Goal: Task Accomplishment & Management: Manage account settings

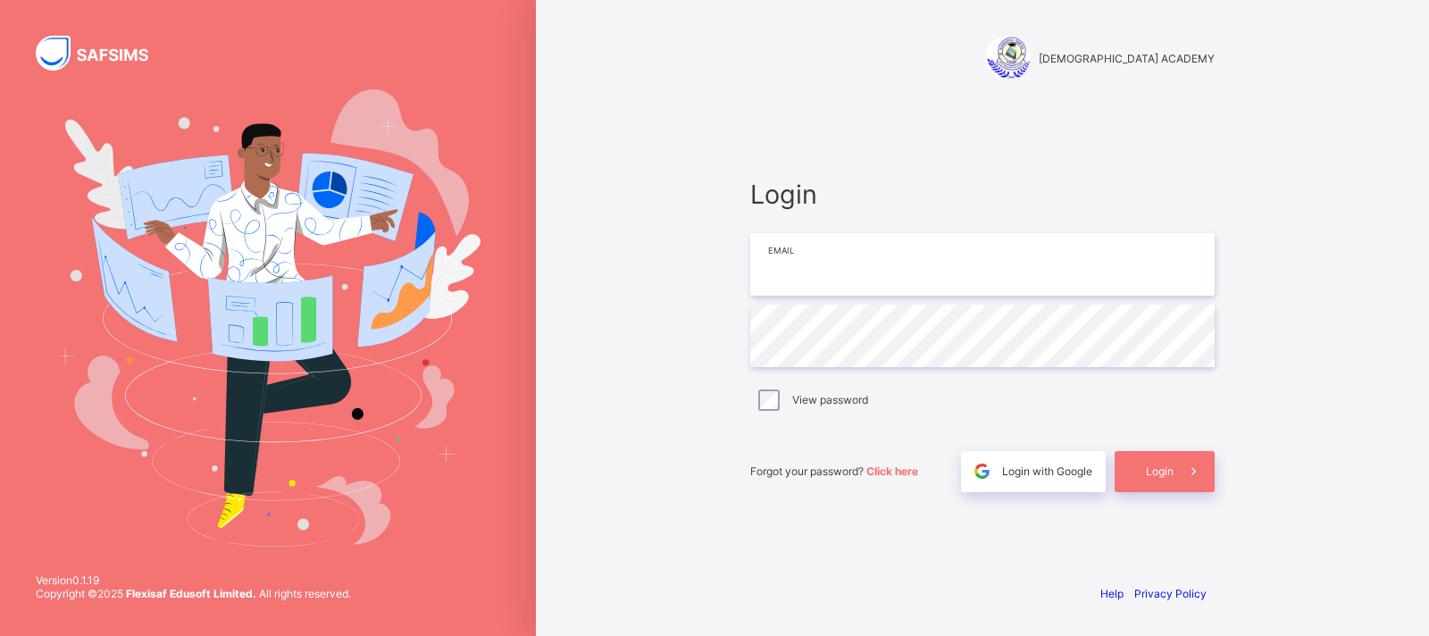
type input "**********"
click at [1149, 478] on div "Login" at bounding box center [1165, 471] width 100 height 41
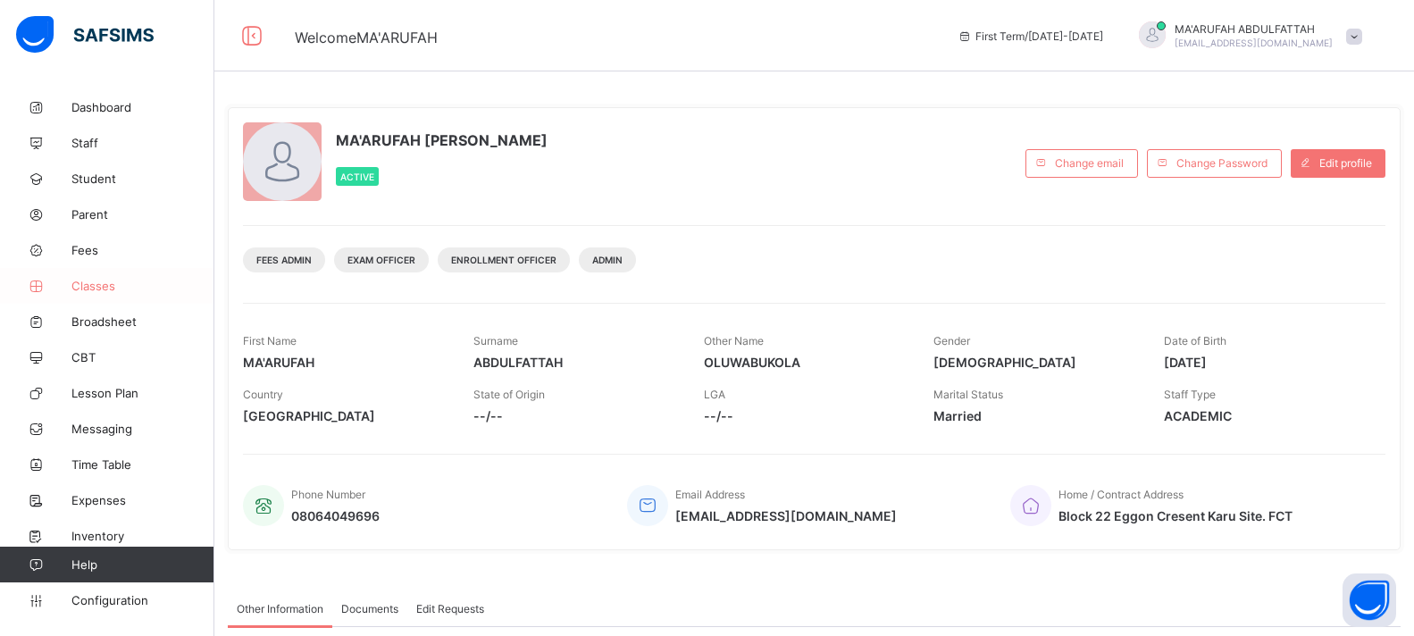
click at [105, 283] on span "Classes" at bounding box center [142, 286] width 143 height 14
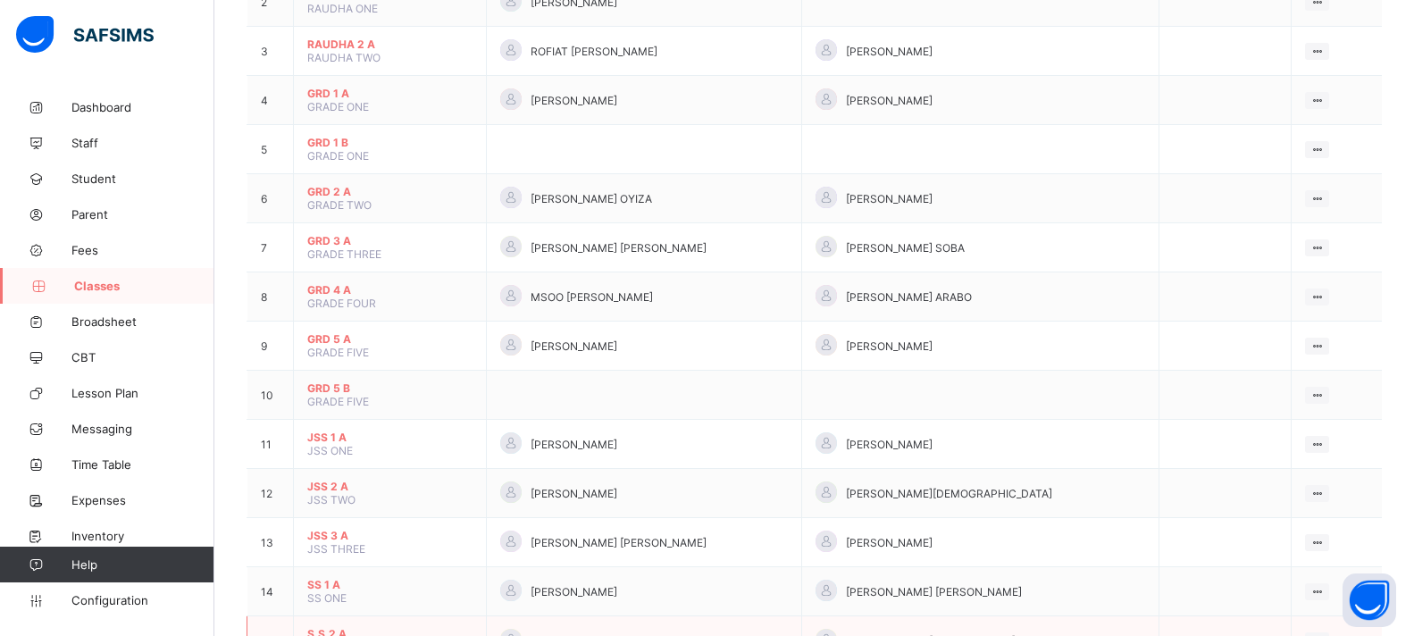
scroll to position [357, 0]
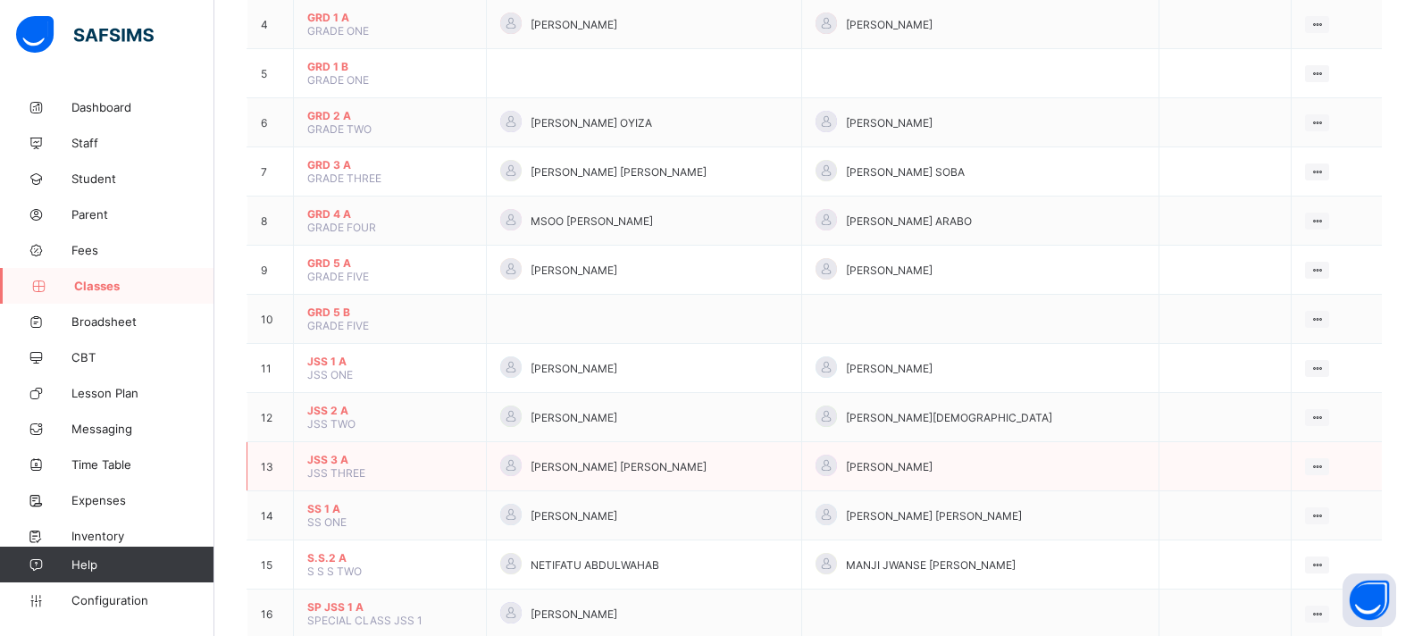
click at [655, 472] on span "[PERSON_NAME] [PERSON_NAME]" at bounding box center [619, 466] width 176 height 13
click at [1296, 500] on div "View Class" at bounding box center [1270, 501] width 102 height 18
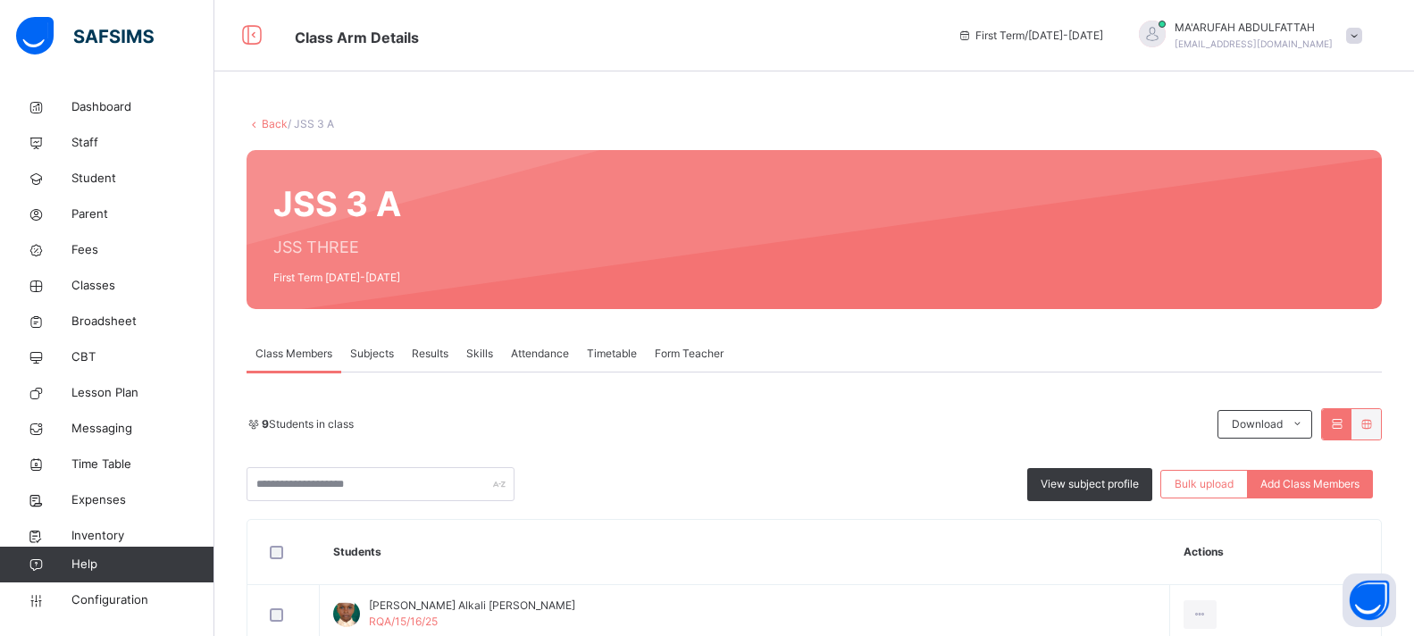
click at [372, 362] on div "Subjects" at bounding box center [372, 354] width 62 height 36
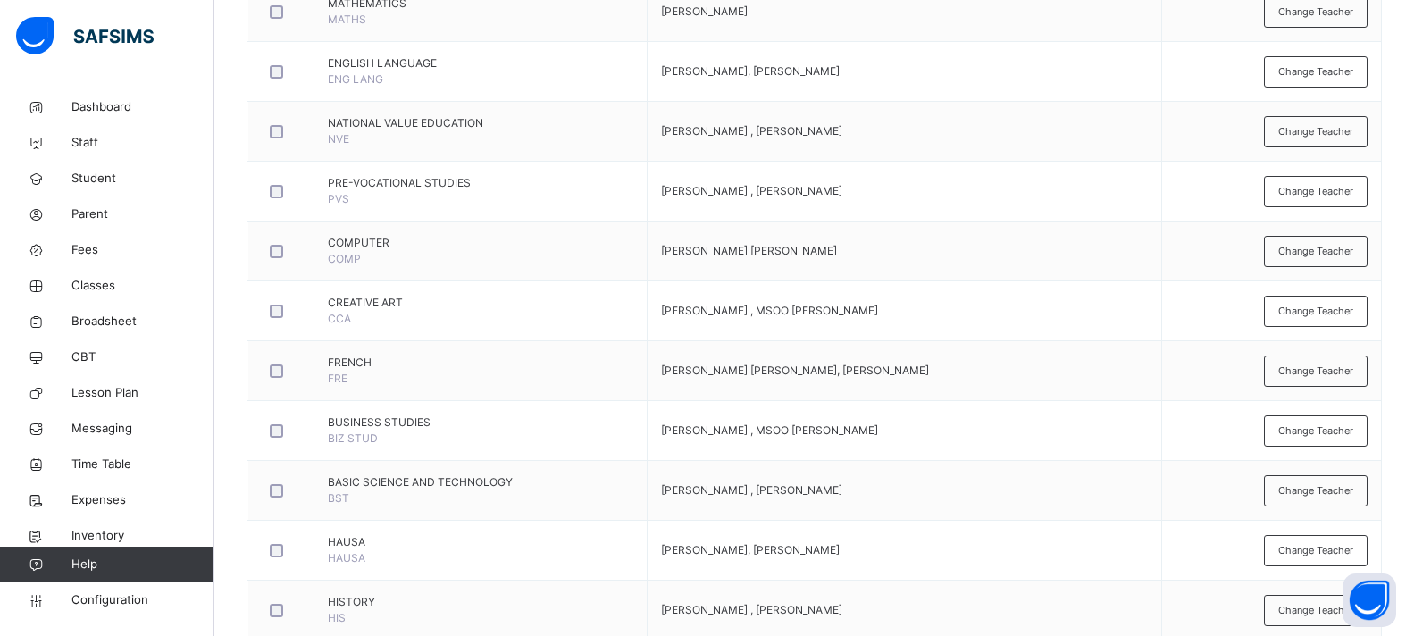
scroll to position [983, 0]
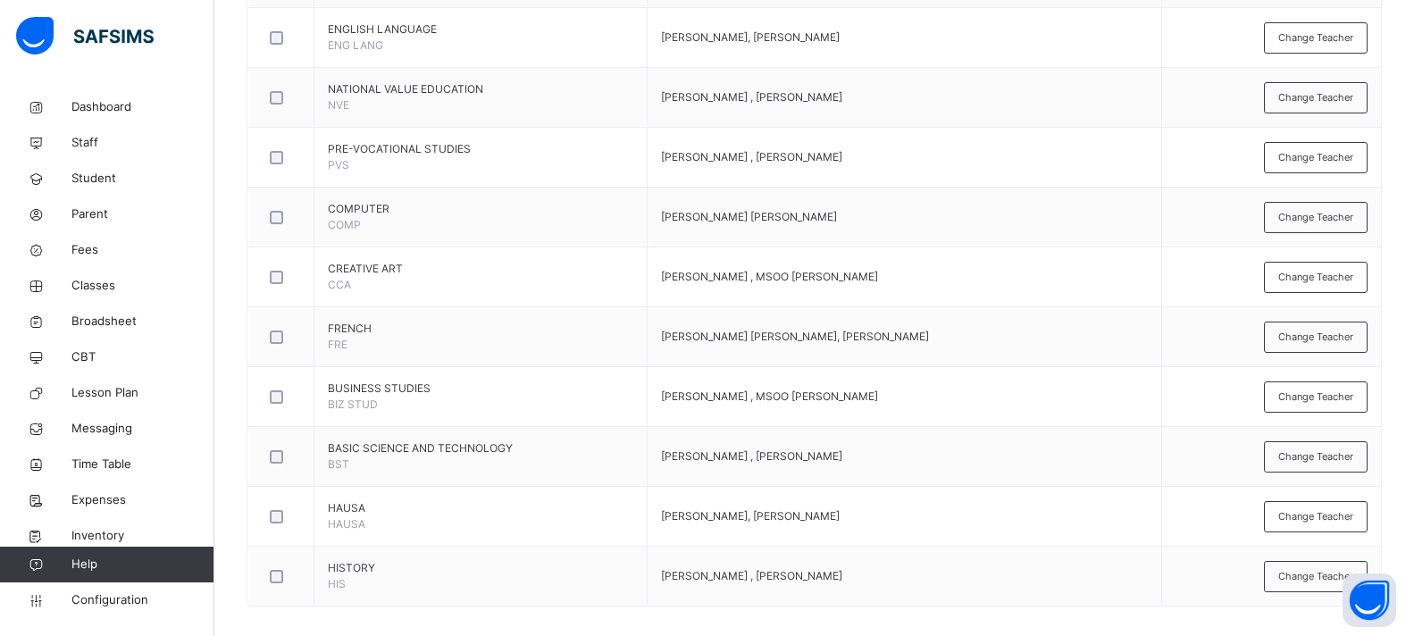
click at [1328, 218] on span "Change Teacher" at bounding box center [1315, 217] width 75 height 15
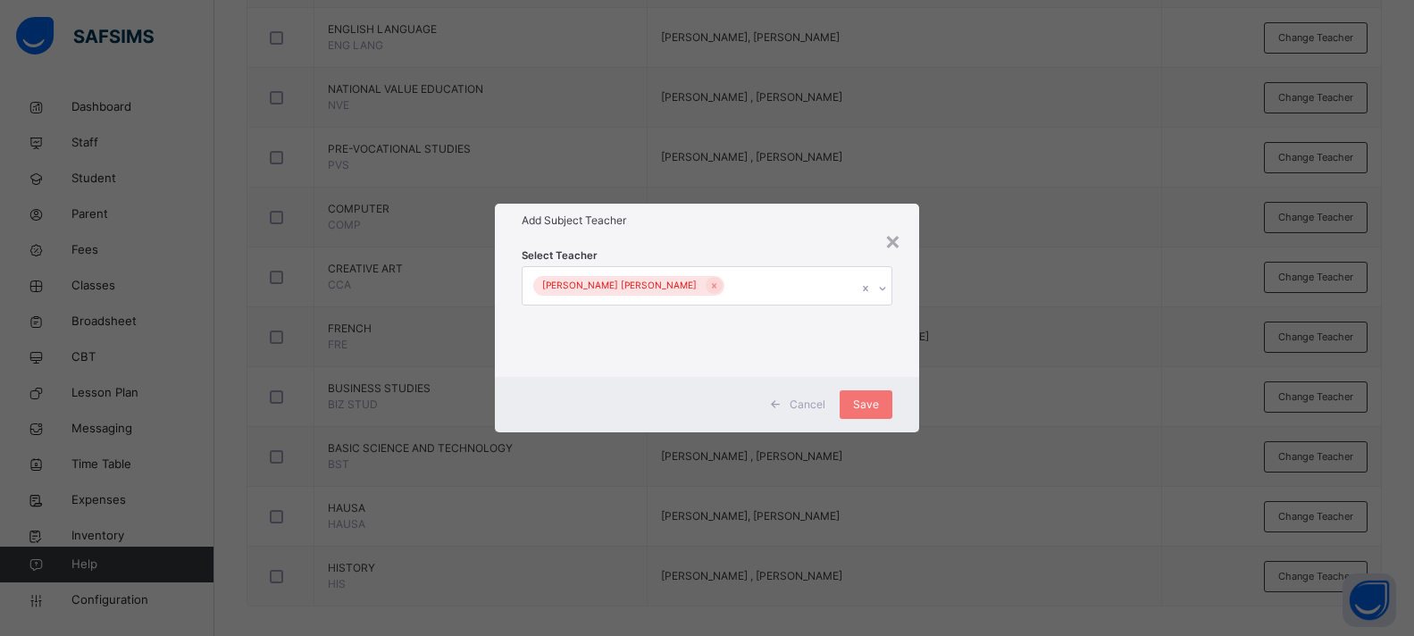
click at [721, 286] on div "[PERSON_NAME] [PERSON_NAME]" at bounding box center [690, 286] width 335 height 38
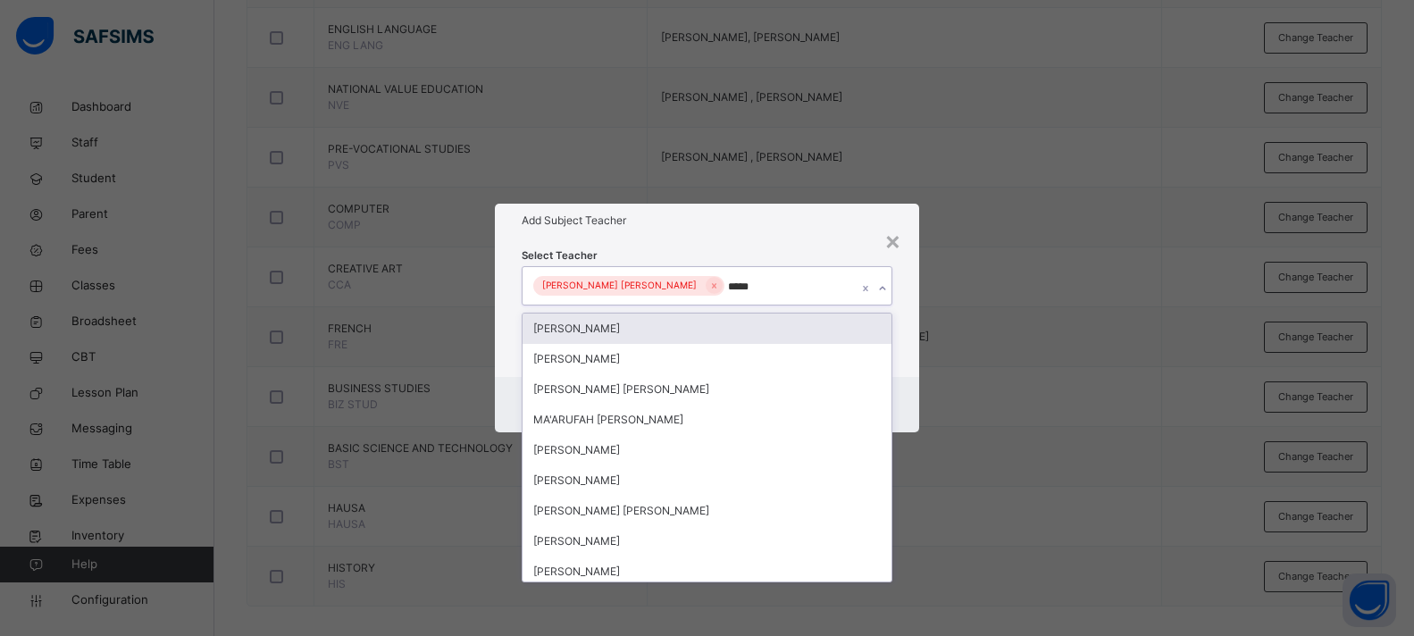
type input "******"
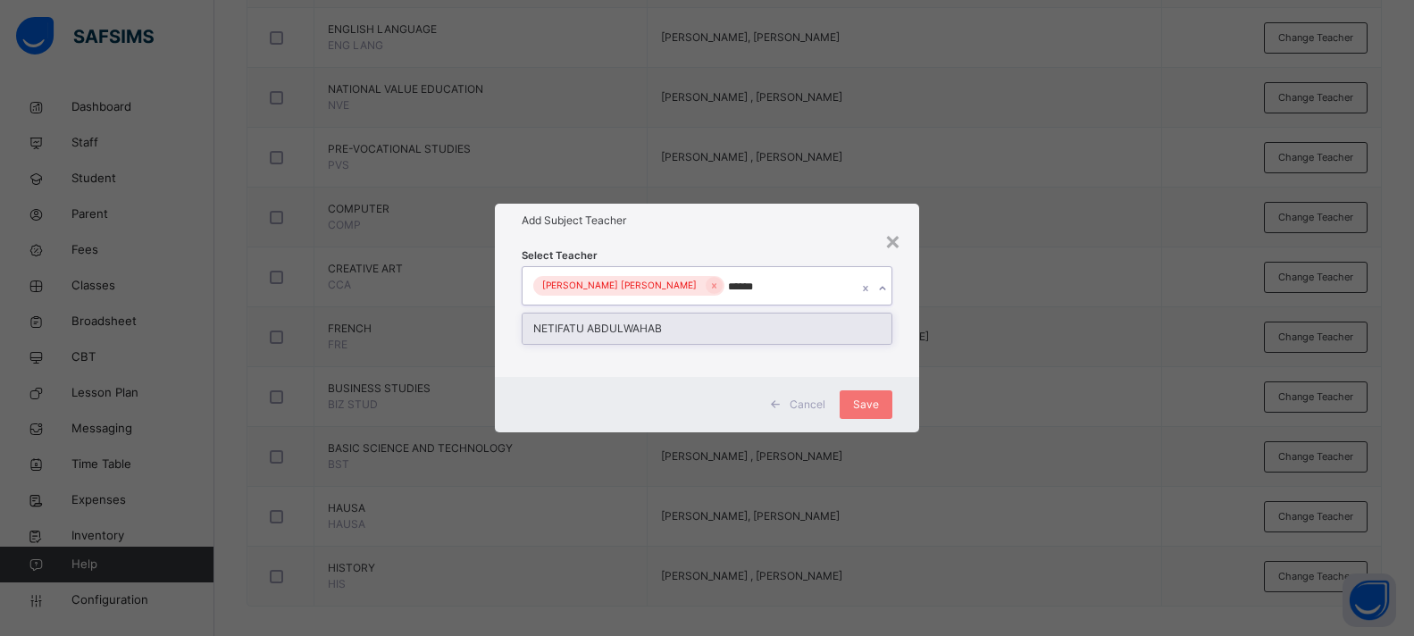
click at [699, 323] on div "NETIFATU ABDULWAHAB" at bounding box center [707, 329] width 369 height 30
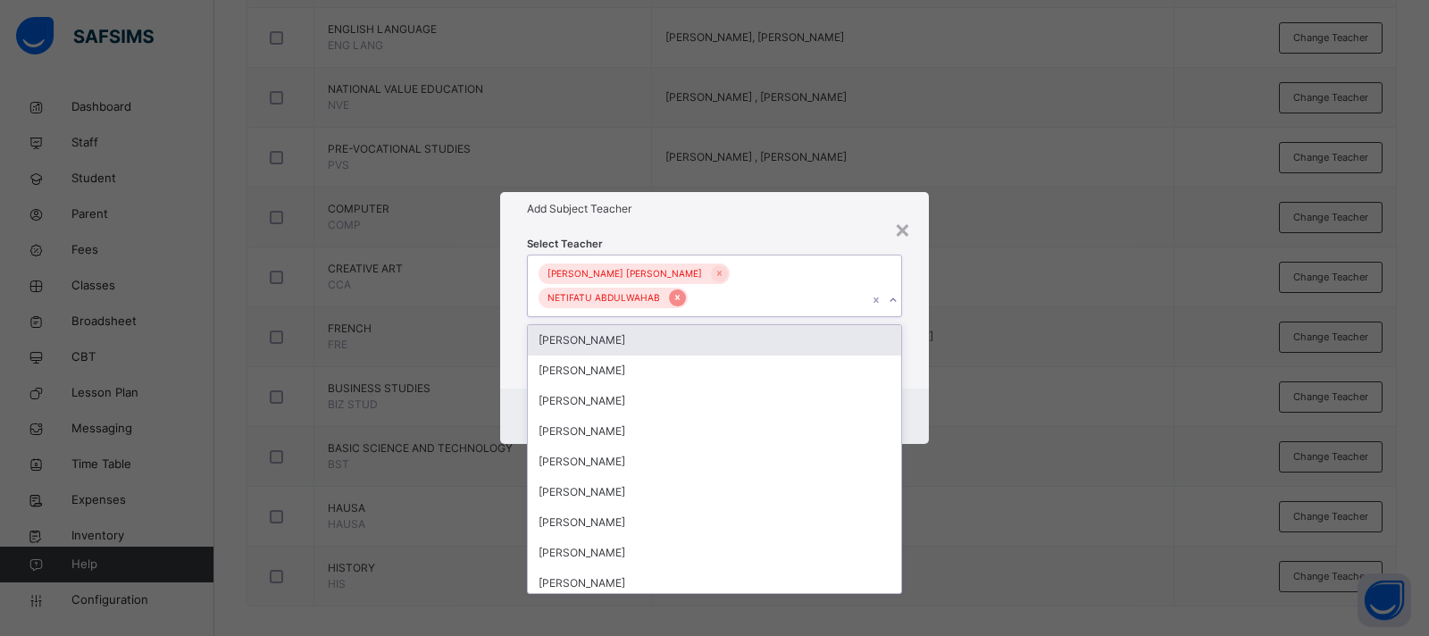
click at [682, 291] on icon at bounding box center [678, 297] width 10 height 13
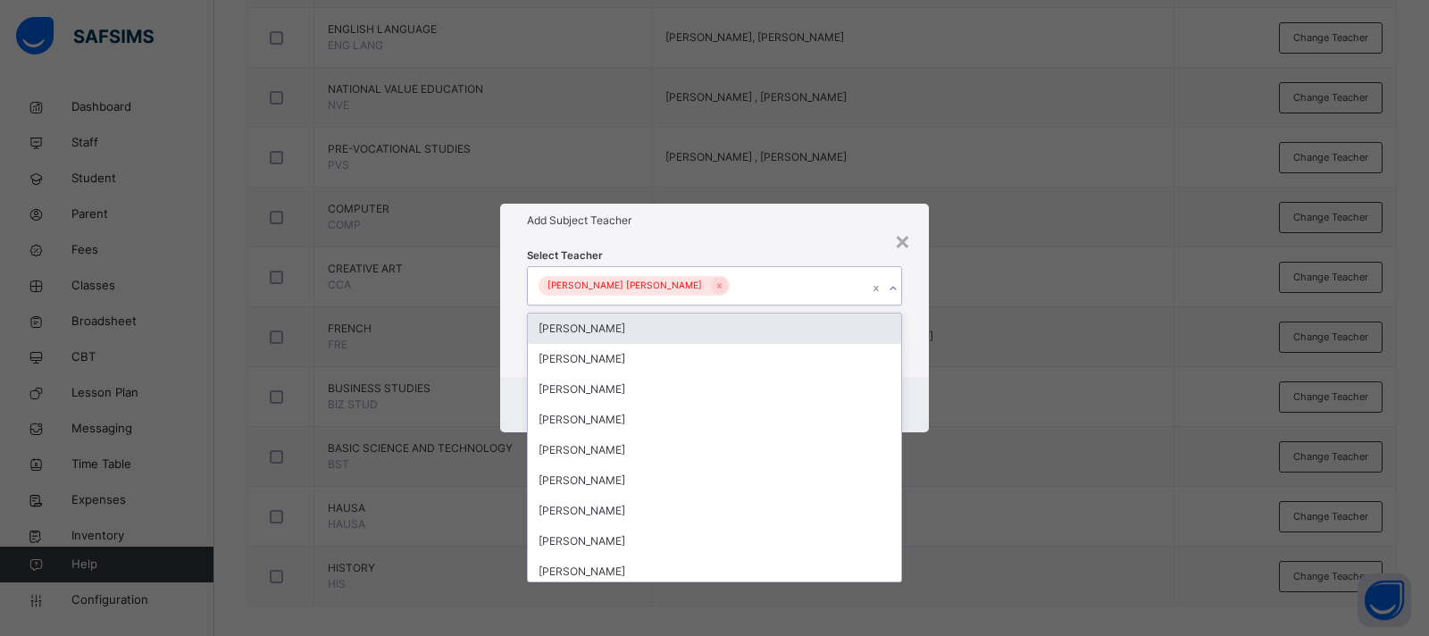
click at [805, 290] on div "[PERSON_NAME] [PERSON_NAME]" at bounding box center [697, 286] width 339 height 38
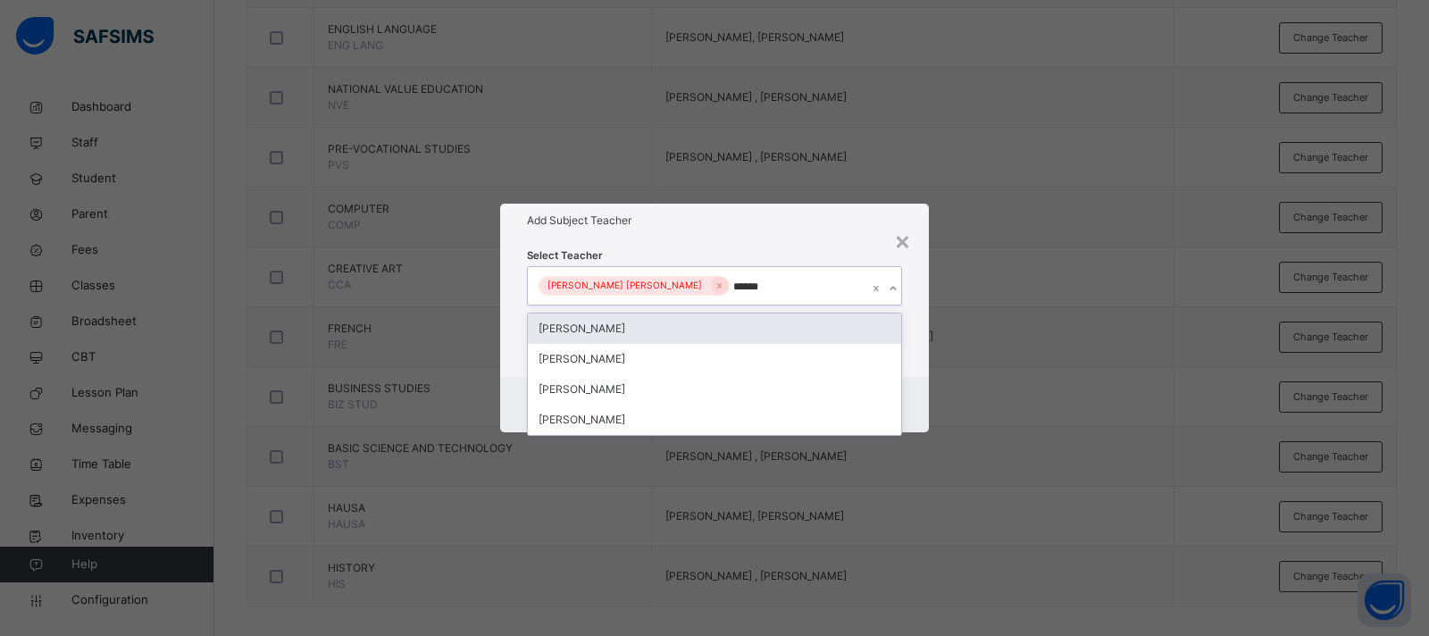
type input "*******"
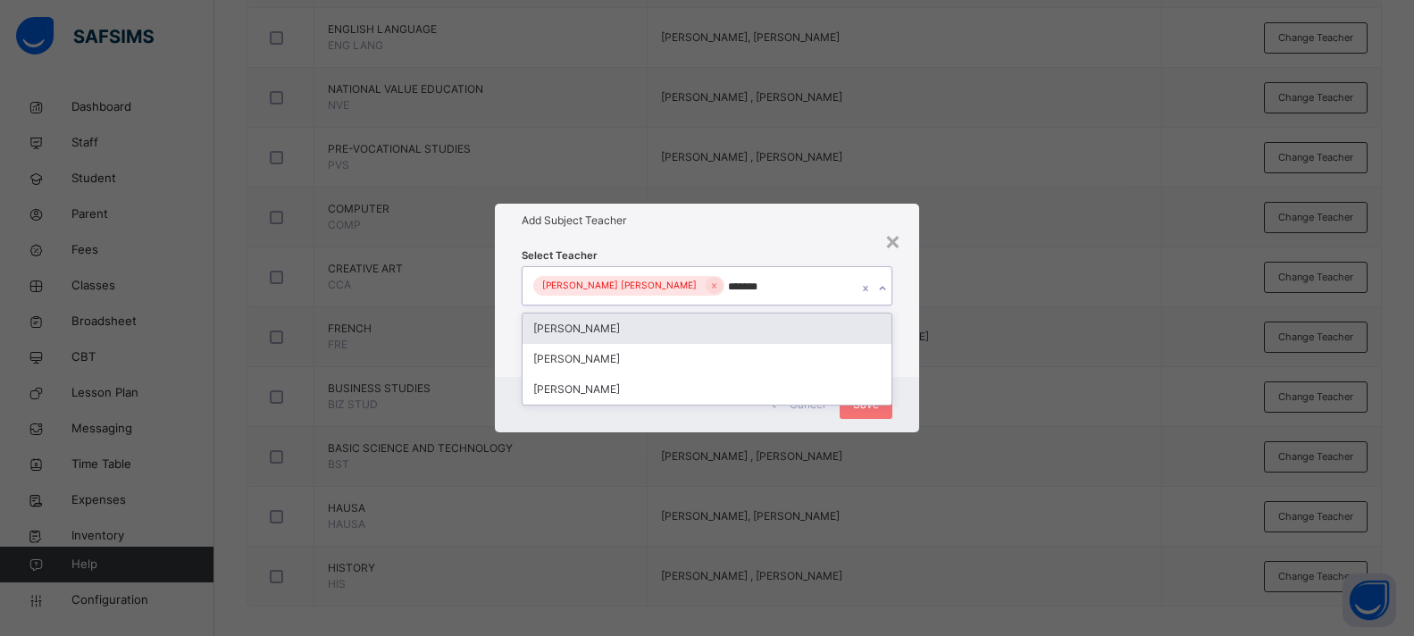
click at [773, 322] on div "[PERSON_NAME]" at bounding box center [707, 329] width 369 height 30
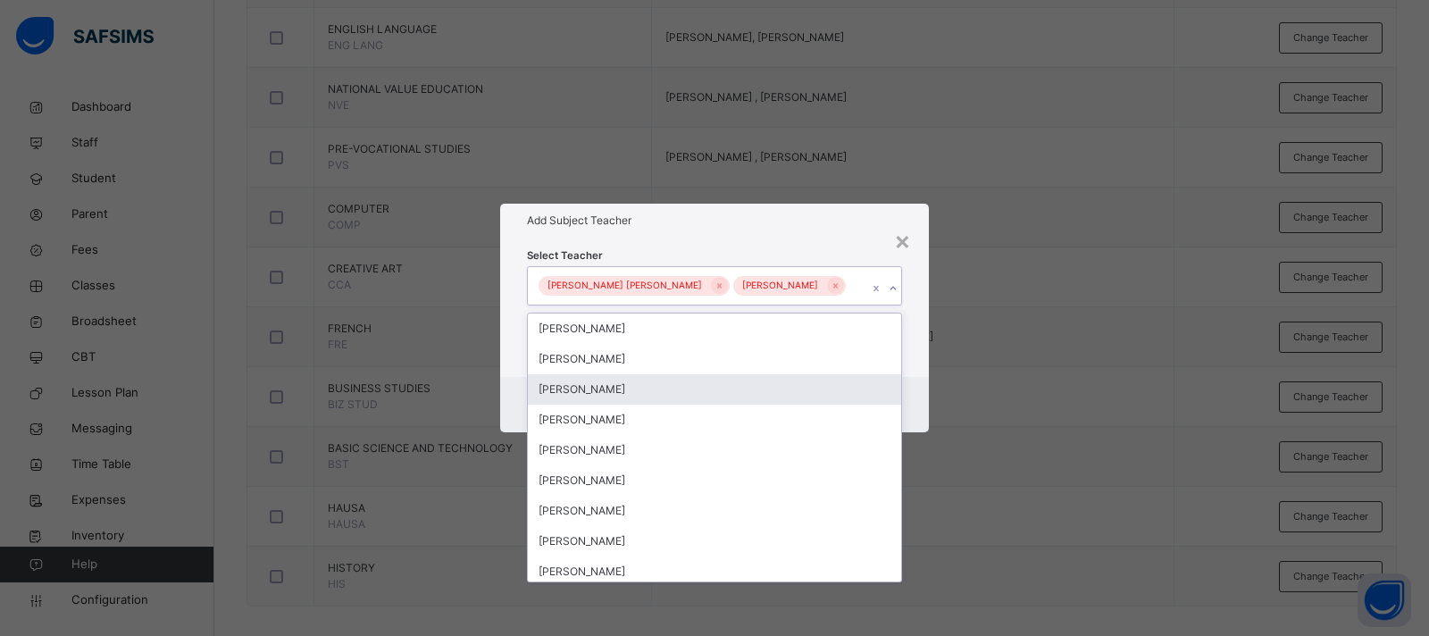
click at [916, 391] on div "Cancel Save" at bounding box center [714, 404] width 429 height 55
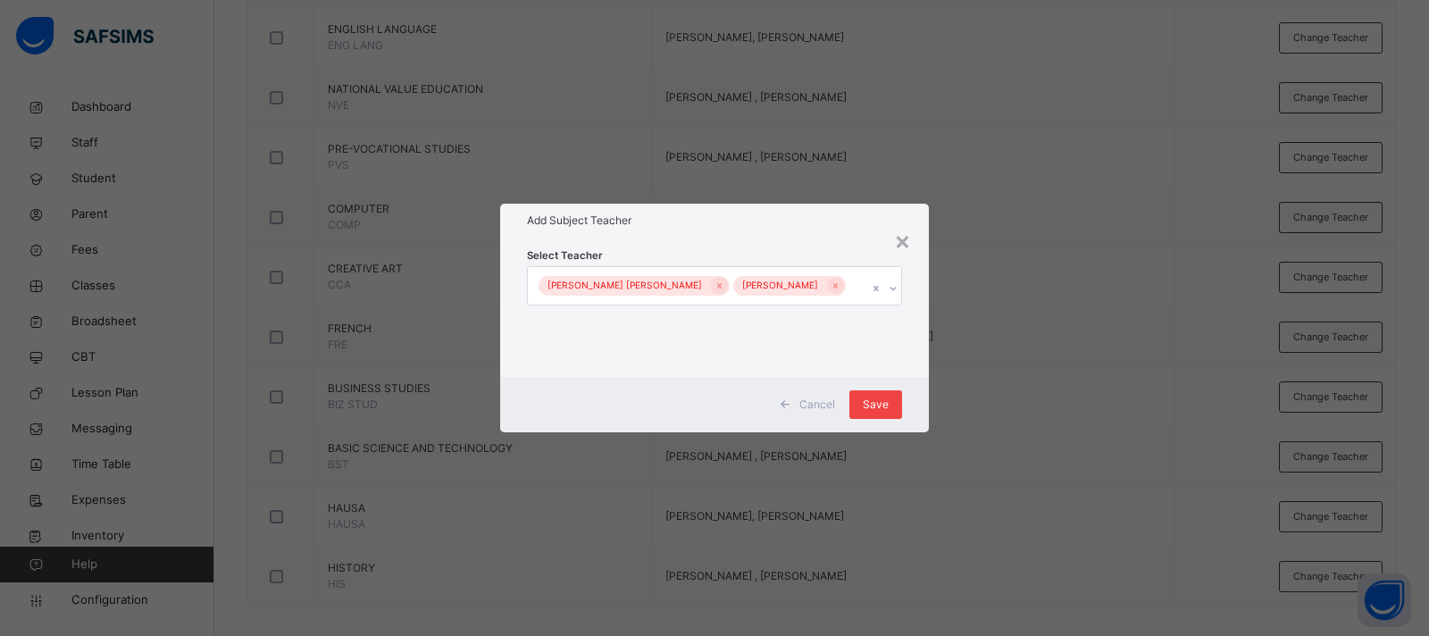
click at [891, 417] on div "Save" at bounding box center [876, 404] width 53 height 29
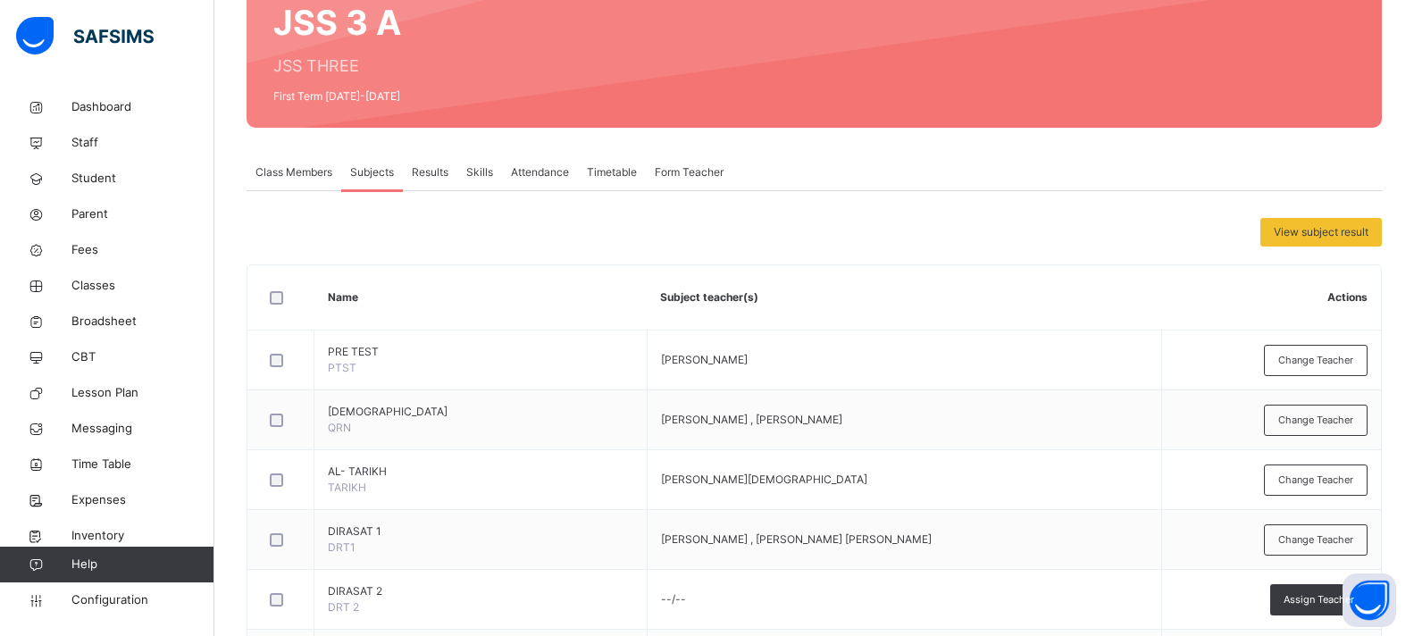
scroll to position [105, 0]
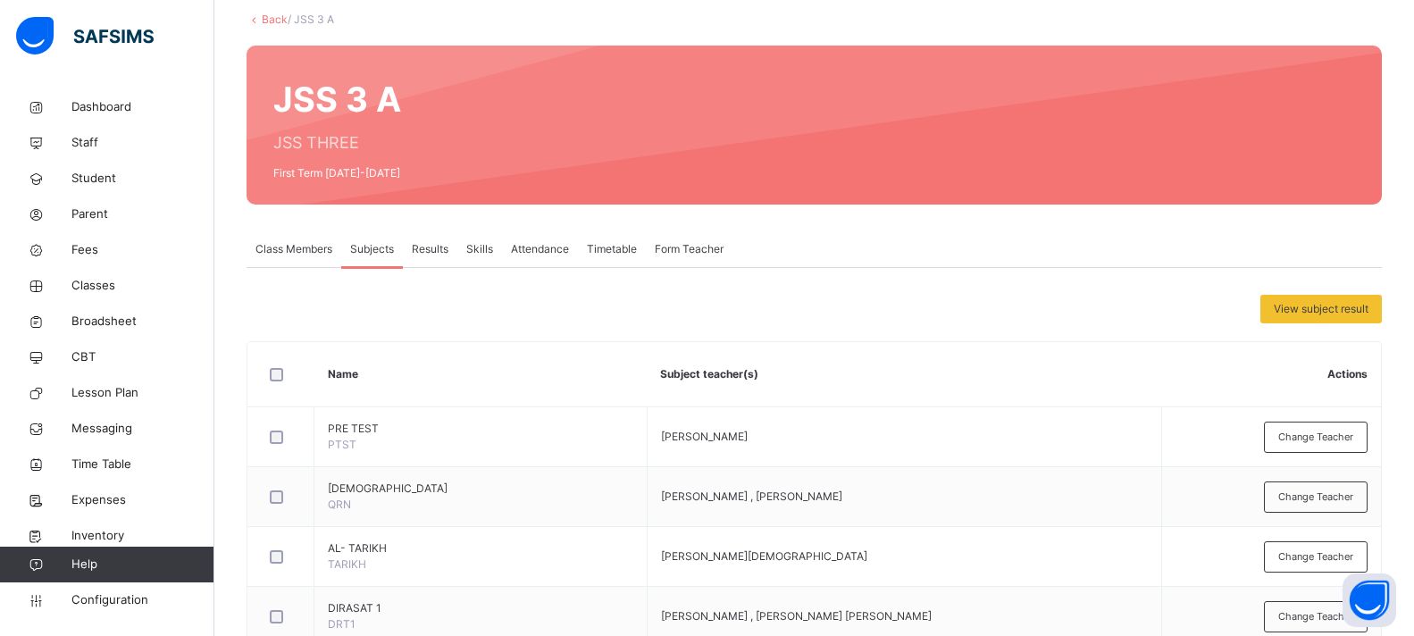
click at [277, 20] on link "Back" at bounding box center [275, 19] width 26 height 13
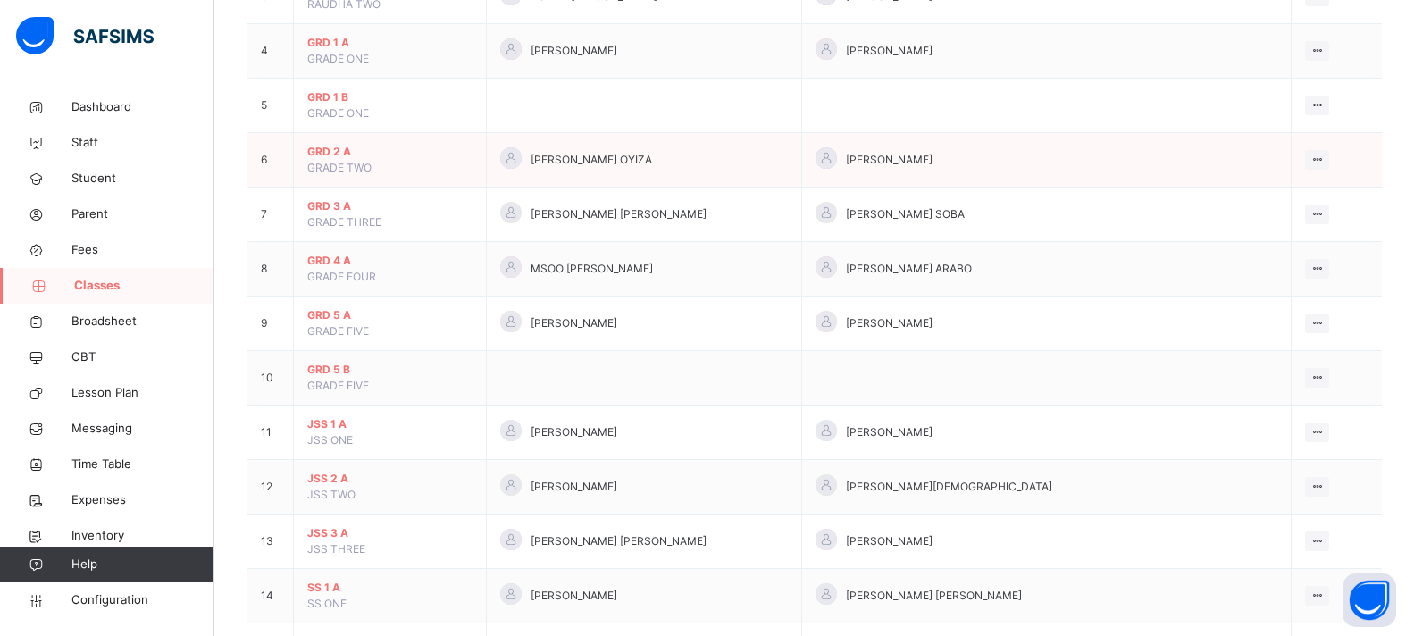
scroll to position [536, 0]
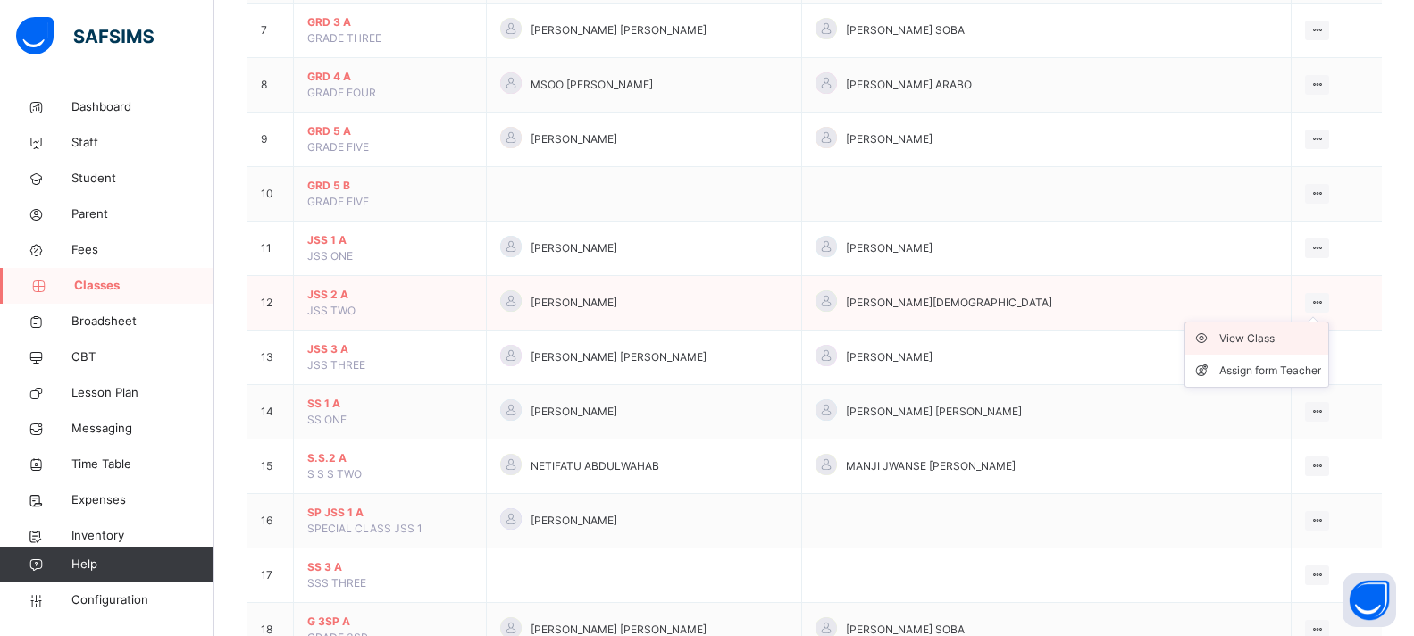
click at [1261, 336] on div "View Class" at bounding box center [1270, 339] width 102 height 18
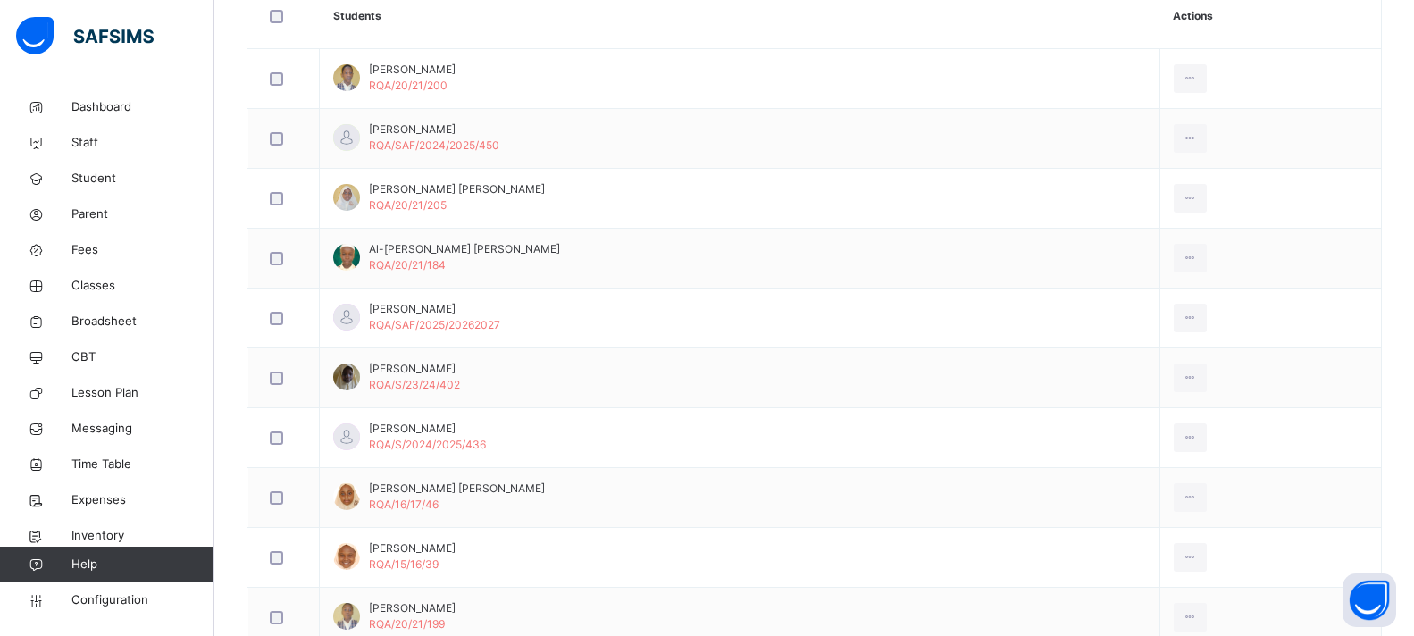
scroll to position [89, 0]
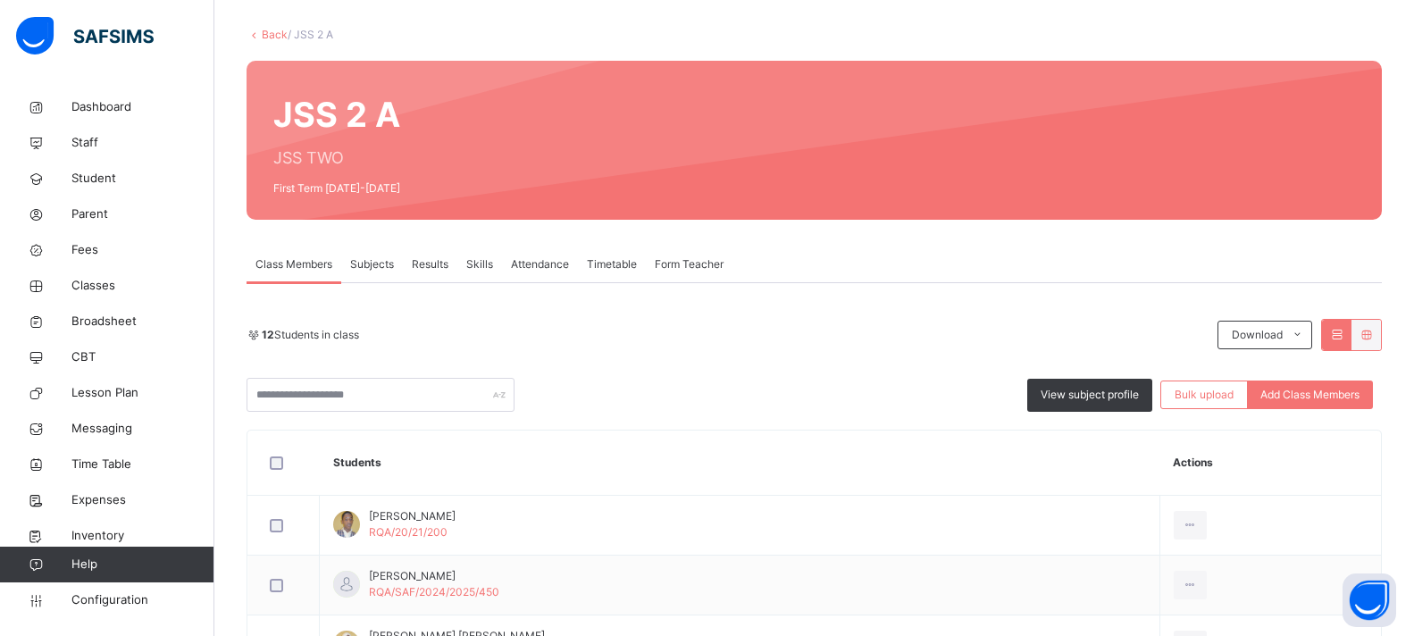
click at [380, 262] on span "Subjects" at bounding box center [372, 264] width 44 height 16
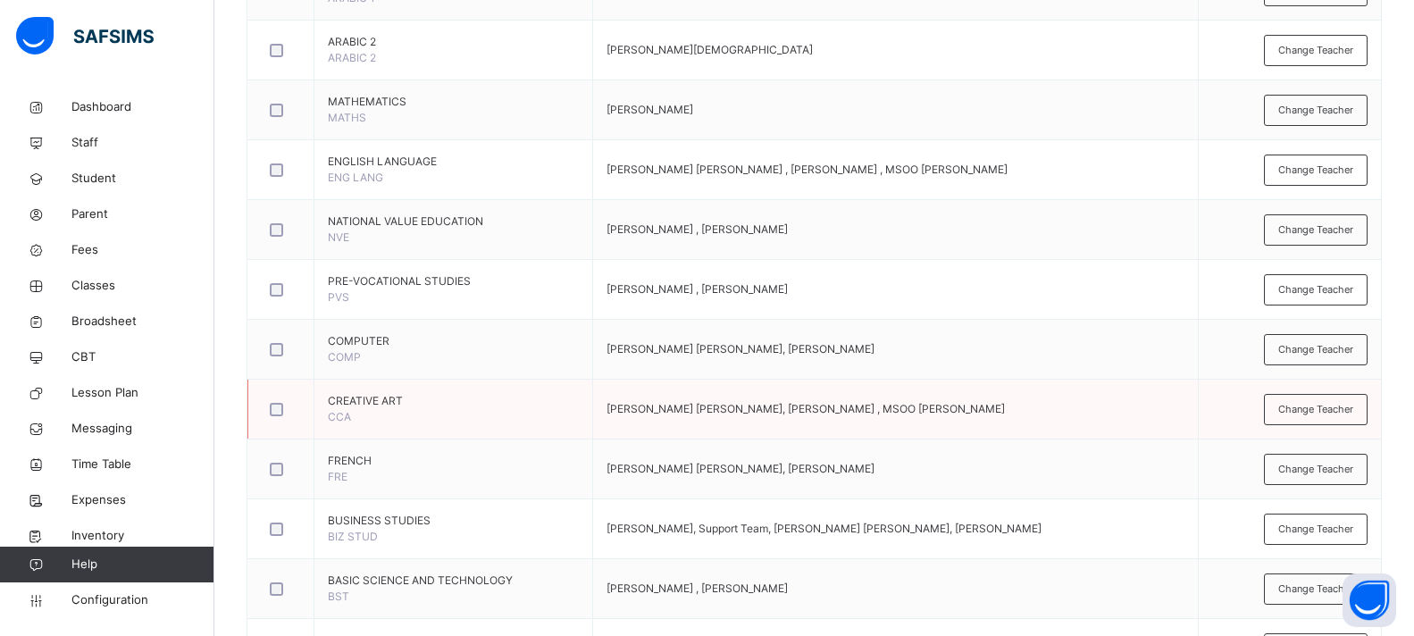
scroll to position [893, 0]
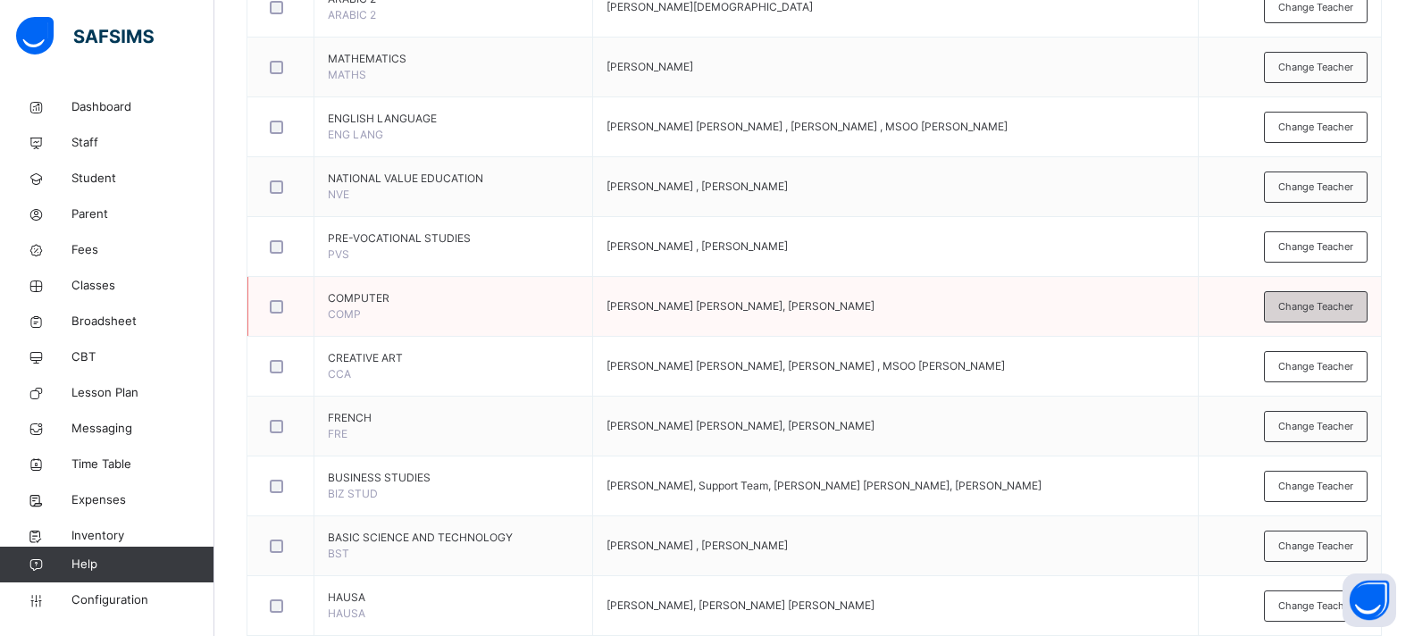
click at [1293, 302] on span "Change Teacher" at bounding box center [1315, 306] width 75 height 15
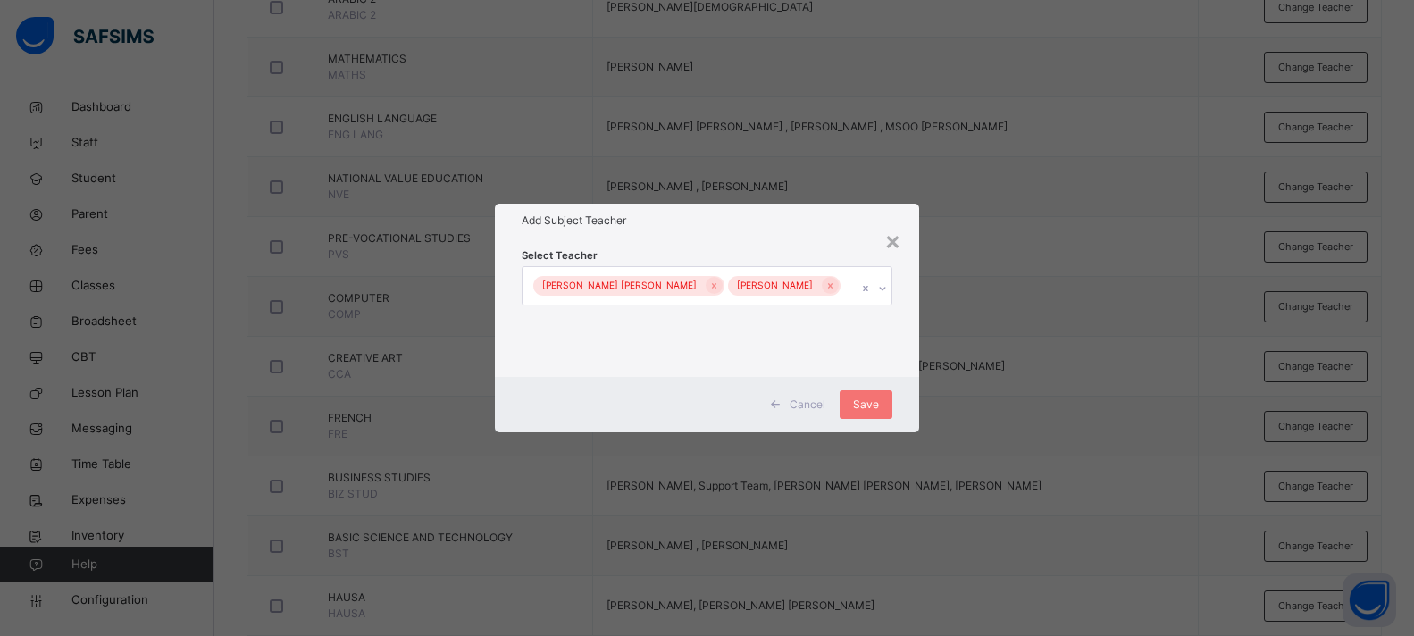
click at [845, 287] on div "[PERSON_NAME] [PERSON_NAME] [PERSON_NAME]" at bounding box center [690, 286] width 335 height 38
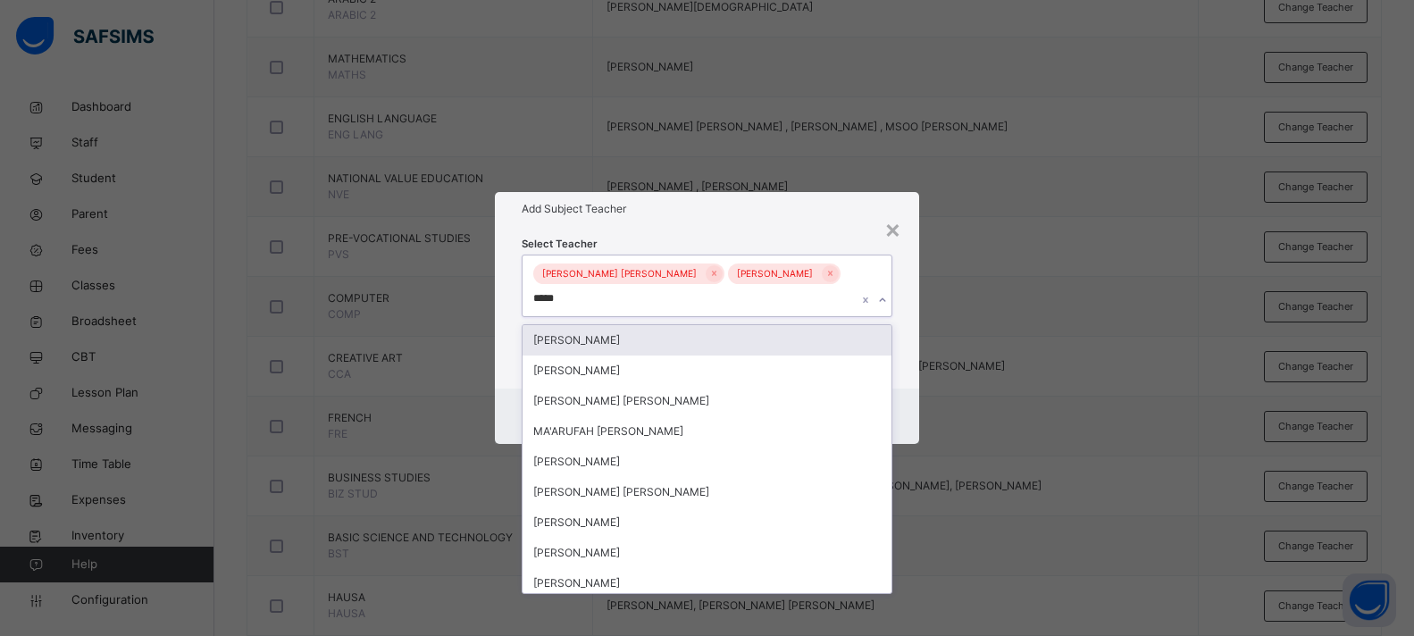
type input "******"
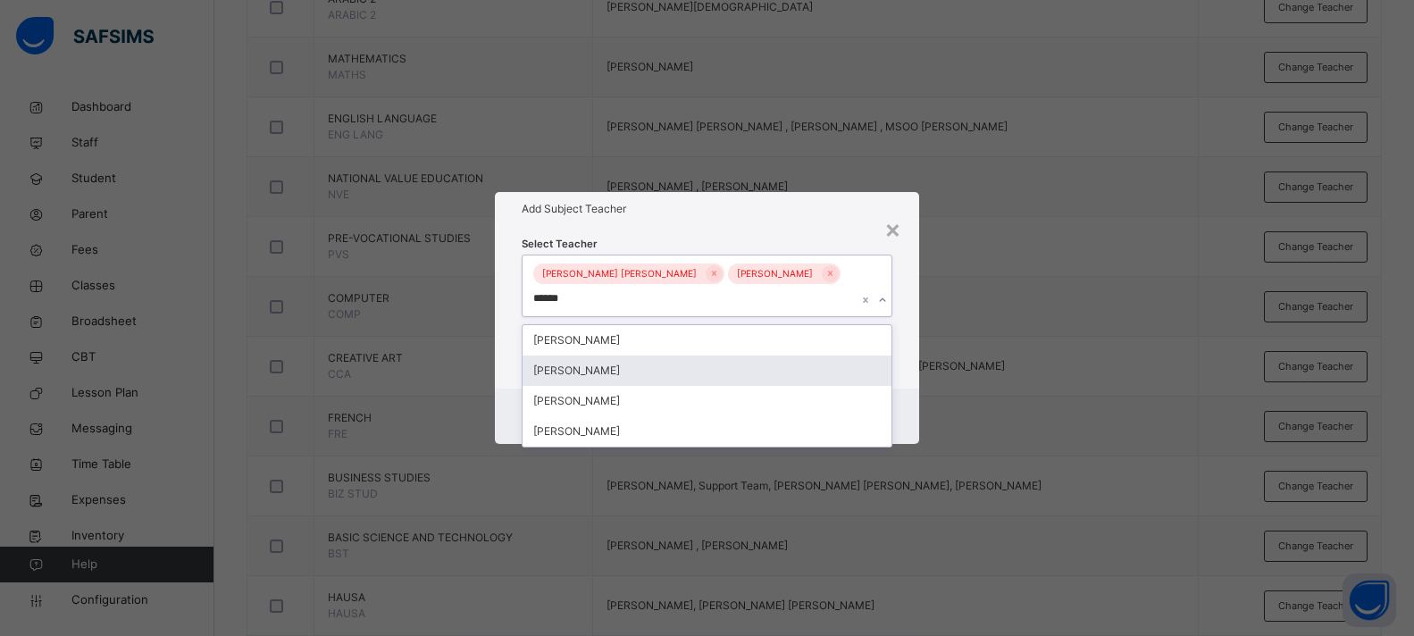
click at [710, 371] on div "[PERSON_NAME]" at bounding box center [707, 371] width 369 height 30
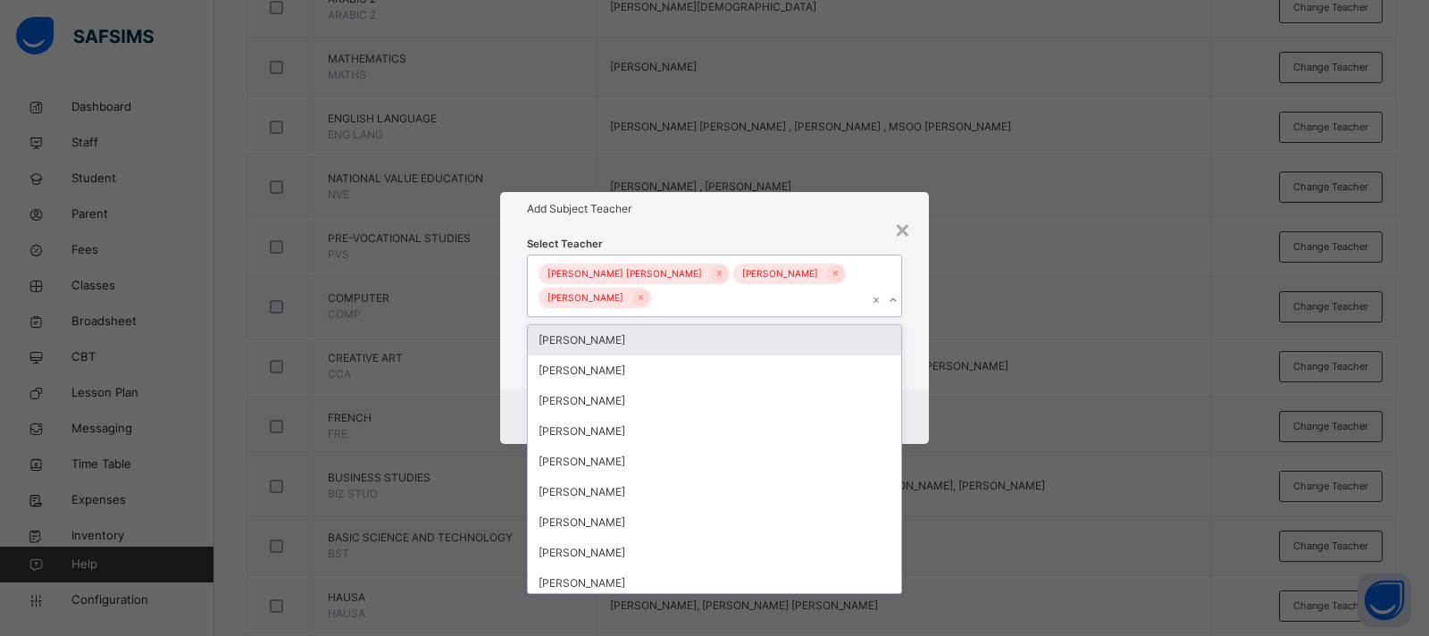
click at [911, 311] on div "Select Teacher option [PERSON_NAME] , selected. option [PERSON_NAME] focused, 1…" at bounding box center [714, 307] width 429 height 163
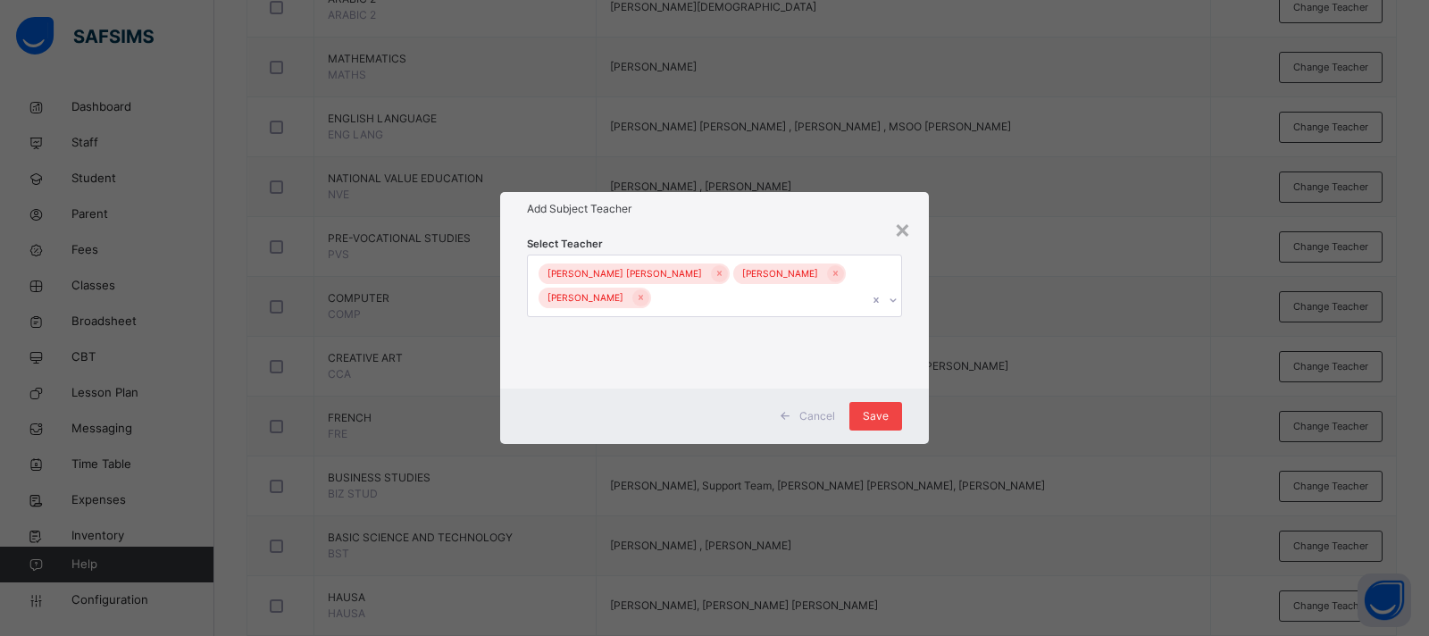
click at [872, 418] on span "Save" at bounding box center [876, 416] width 26 height 16
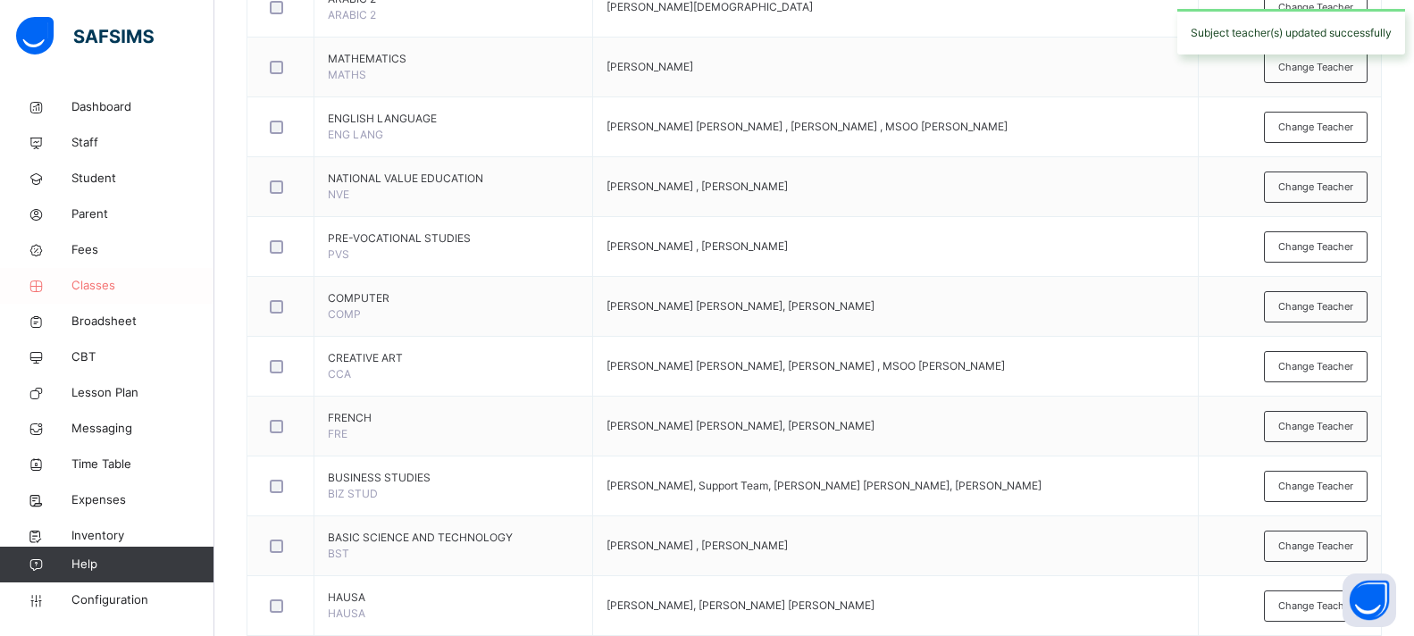
click at [104, 277] on span "Classes" at bounding box center [142, 286] width 143 height 18
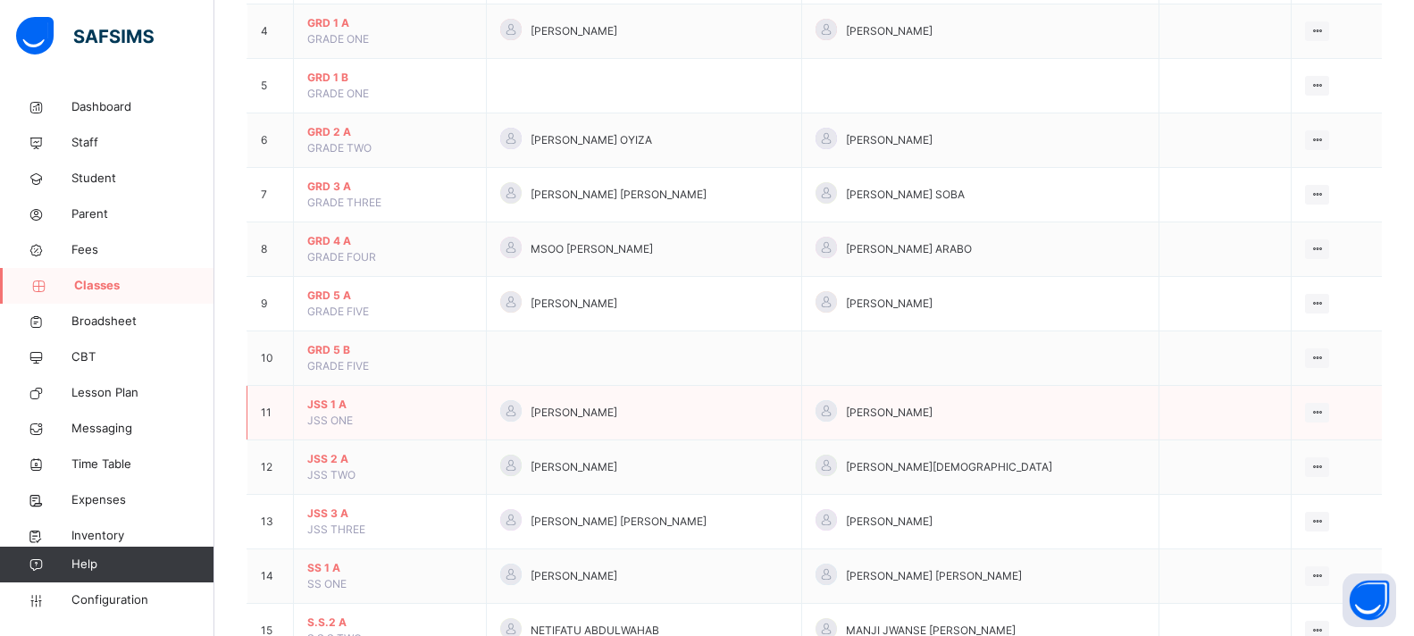
scroll to position [447, 0]
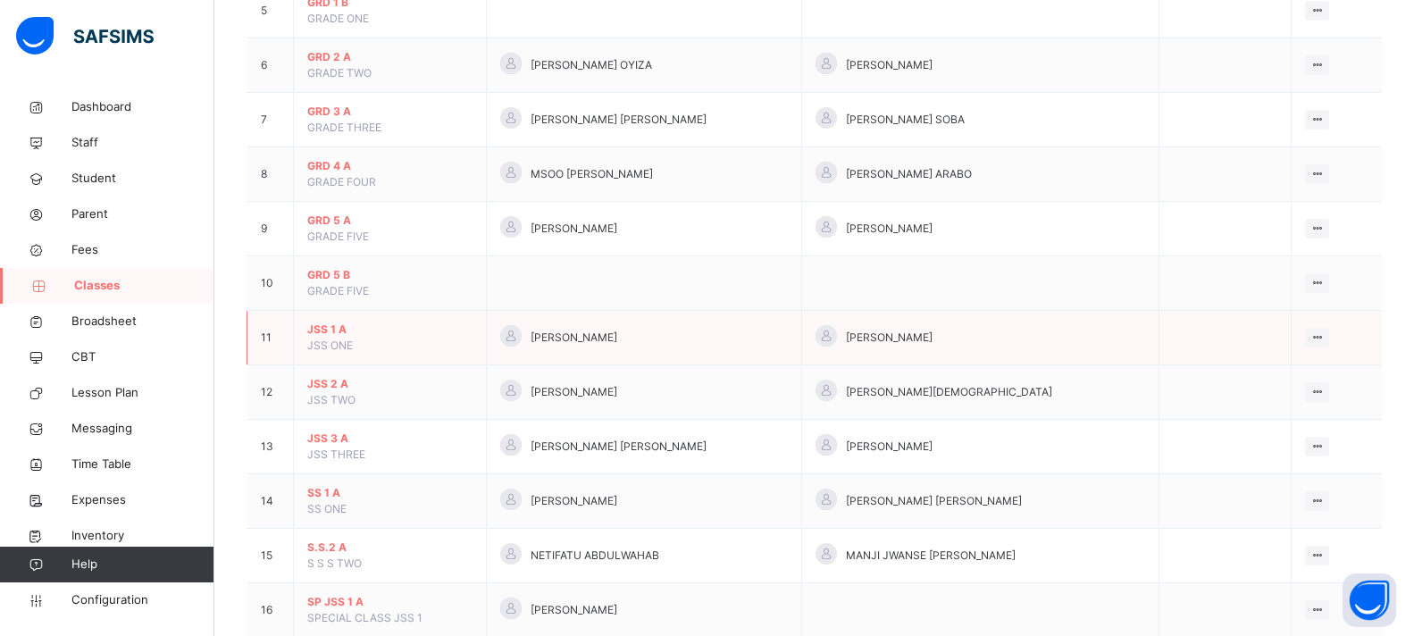
click at [335, 336] on span "JSS 1 A" at bounding box center [389, 330] width 165 height 16
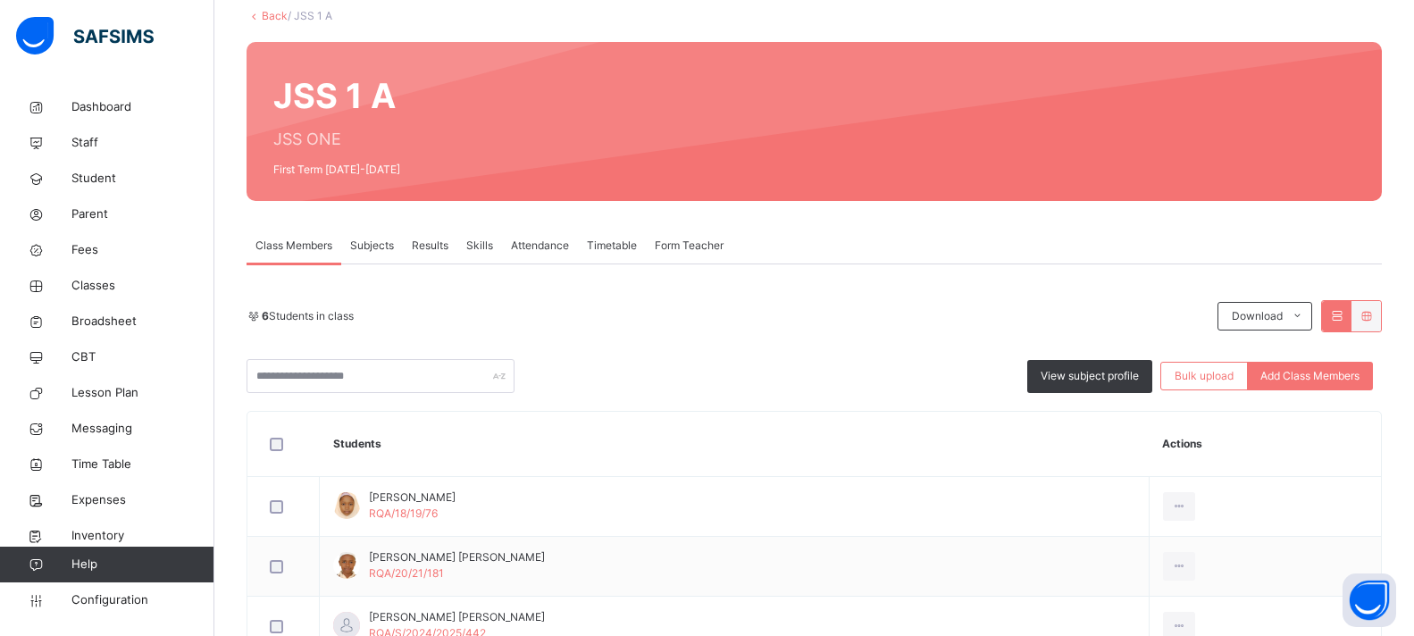
scroll to position [89, 0]
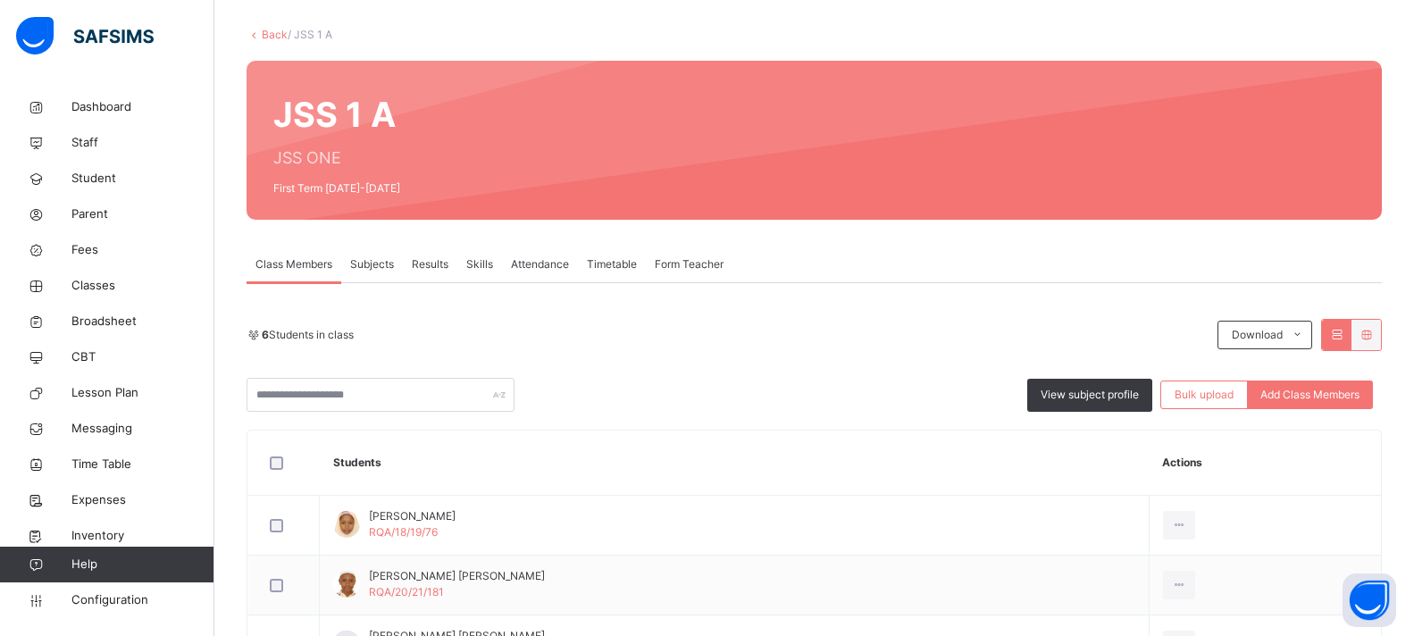
click at [356, 268] on span "Subjects" at bounding box center [372, 264] width 44 height 16
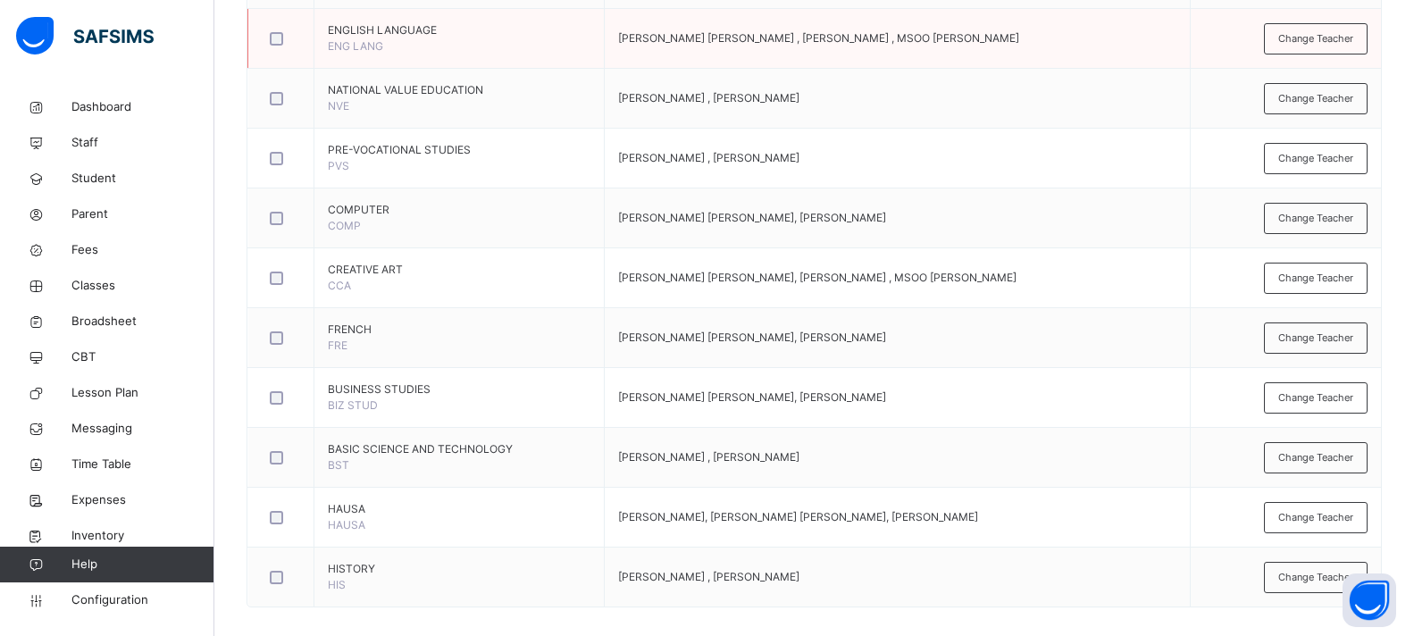
scroll to position [998, 0]
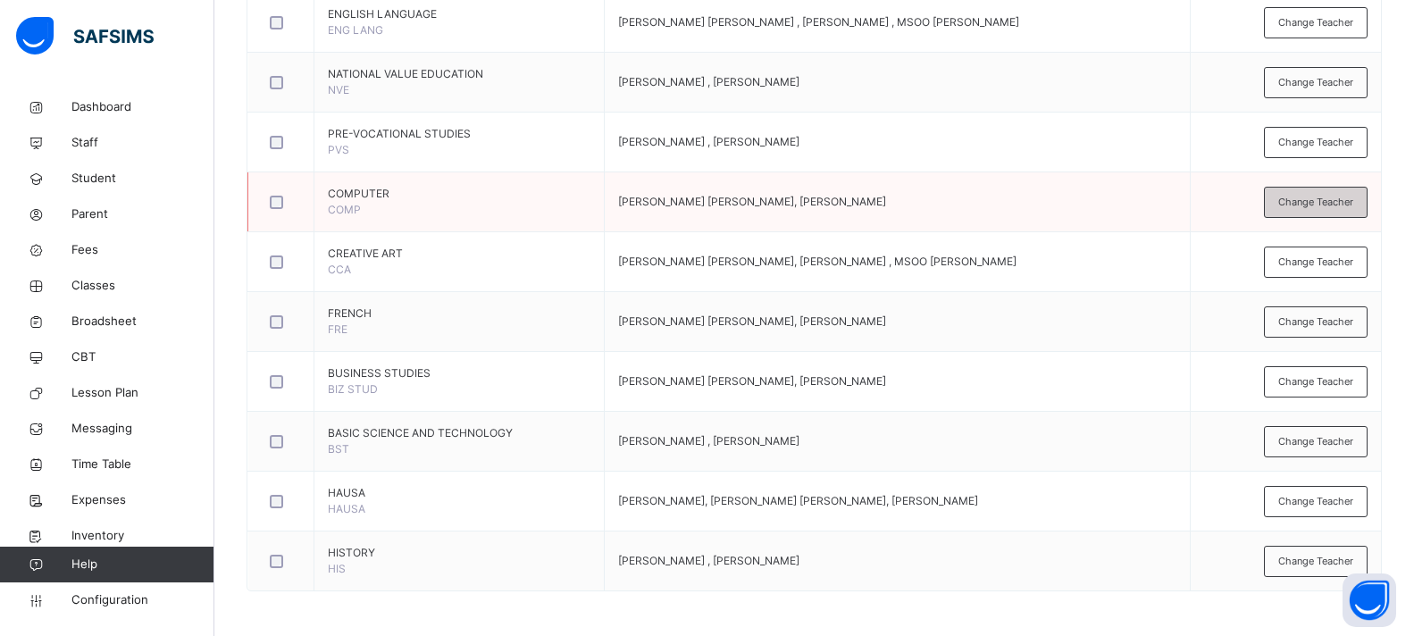
click at [1337, 206] on span "Change Teacher" at bounding box center [1315, 202] width 75 height 15
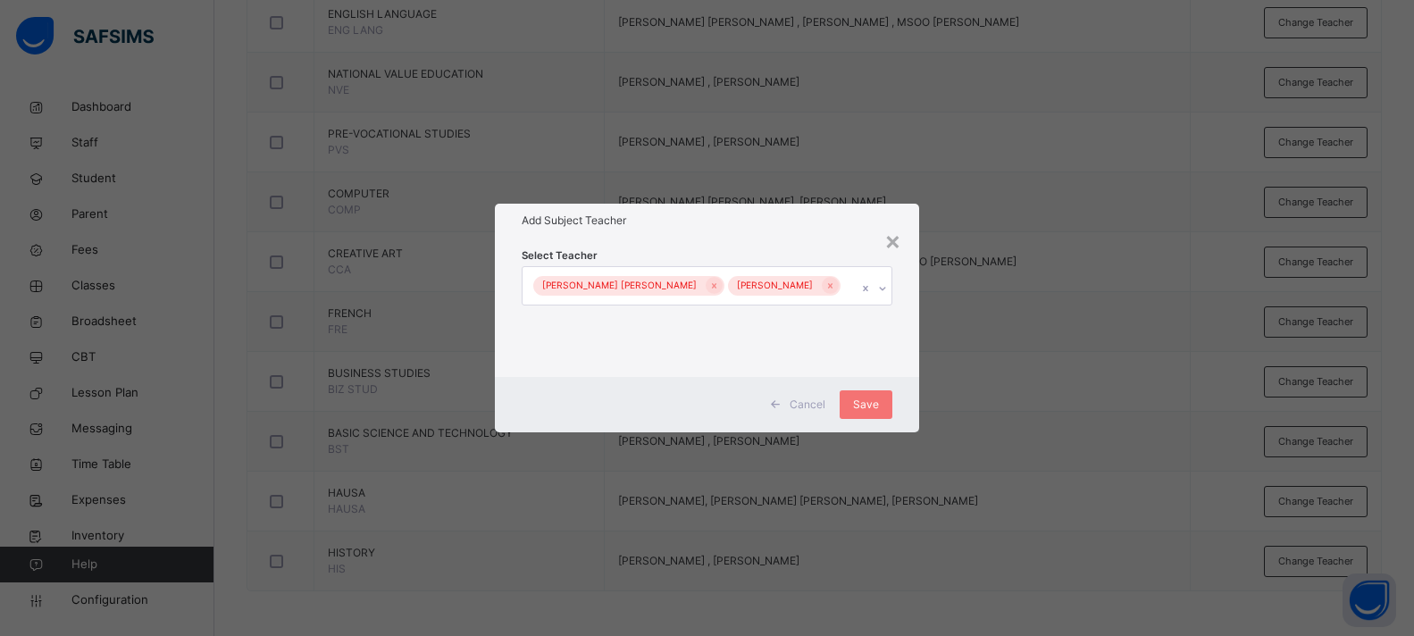
click at [840, 288] on div "[PERSON_NAME] [PERSON_NAME] [PERSON_NAME]" at bounding box center [690, 286] width 335 height 38
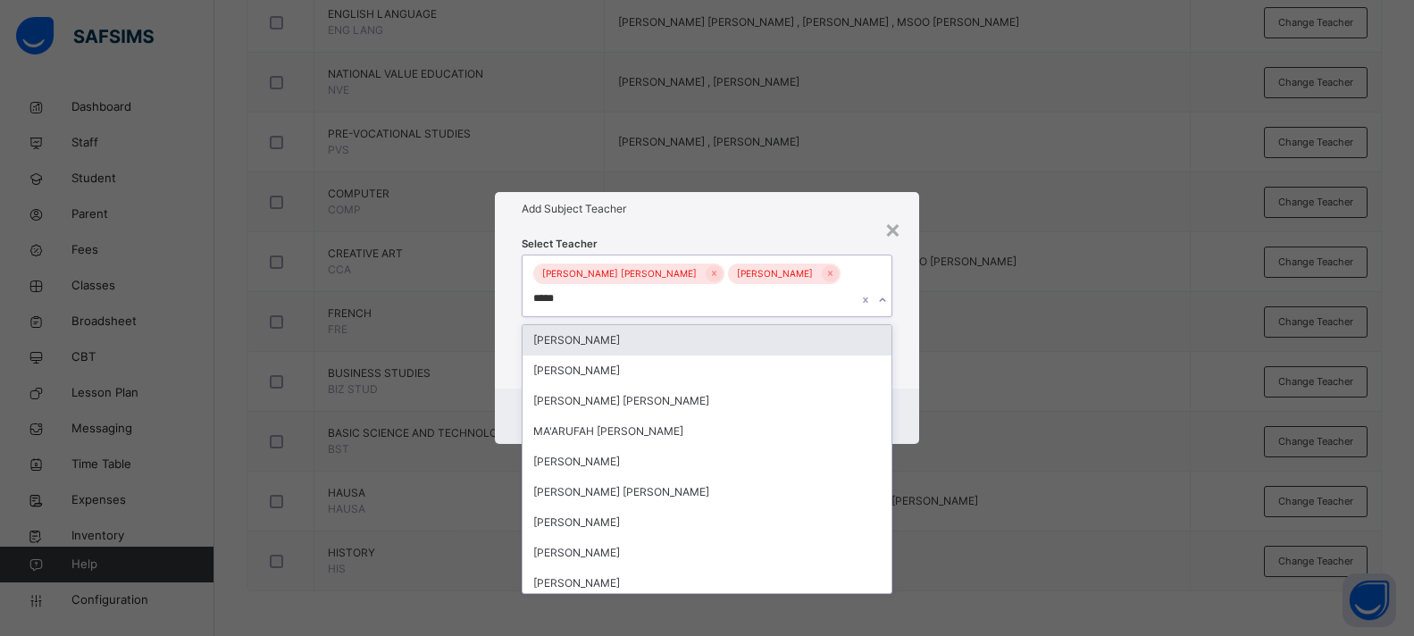
type input "******"
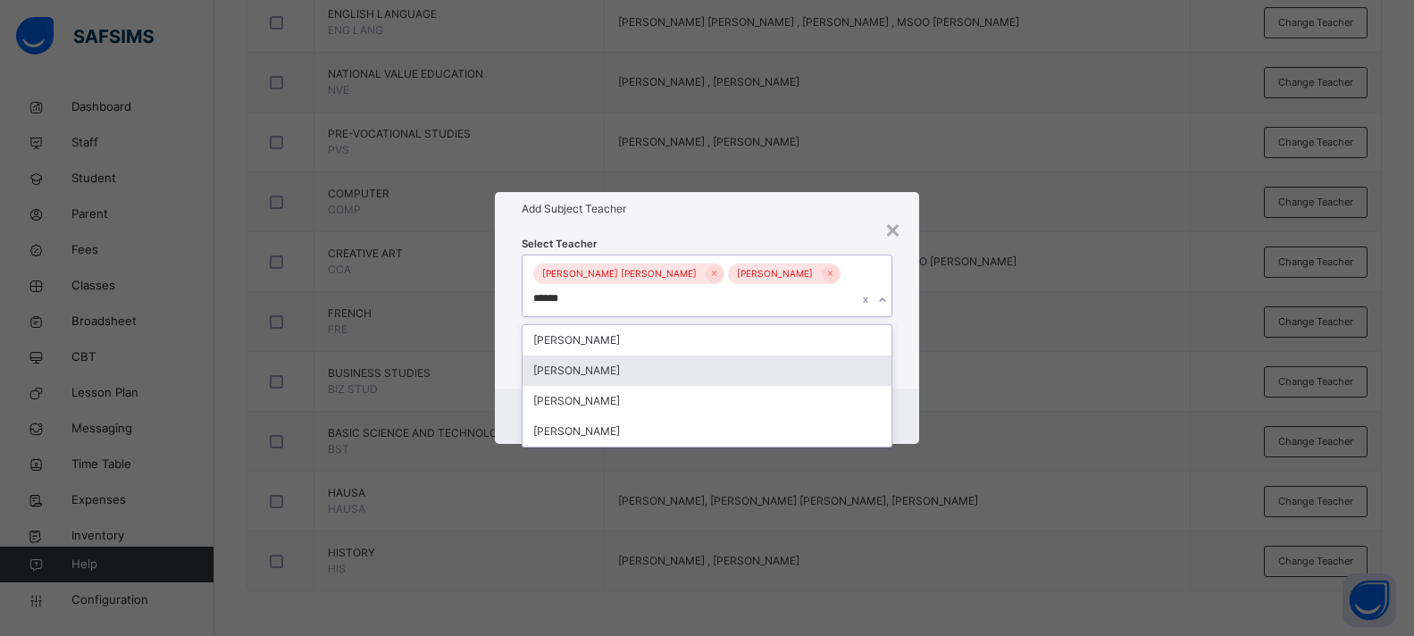
click at [671, 368] on div "[PERSON_NAME]" at bounding box center [707, 371] width 369 height 30
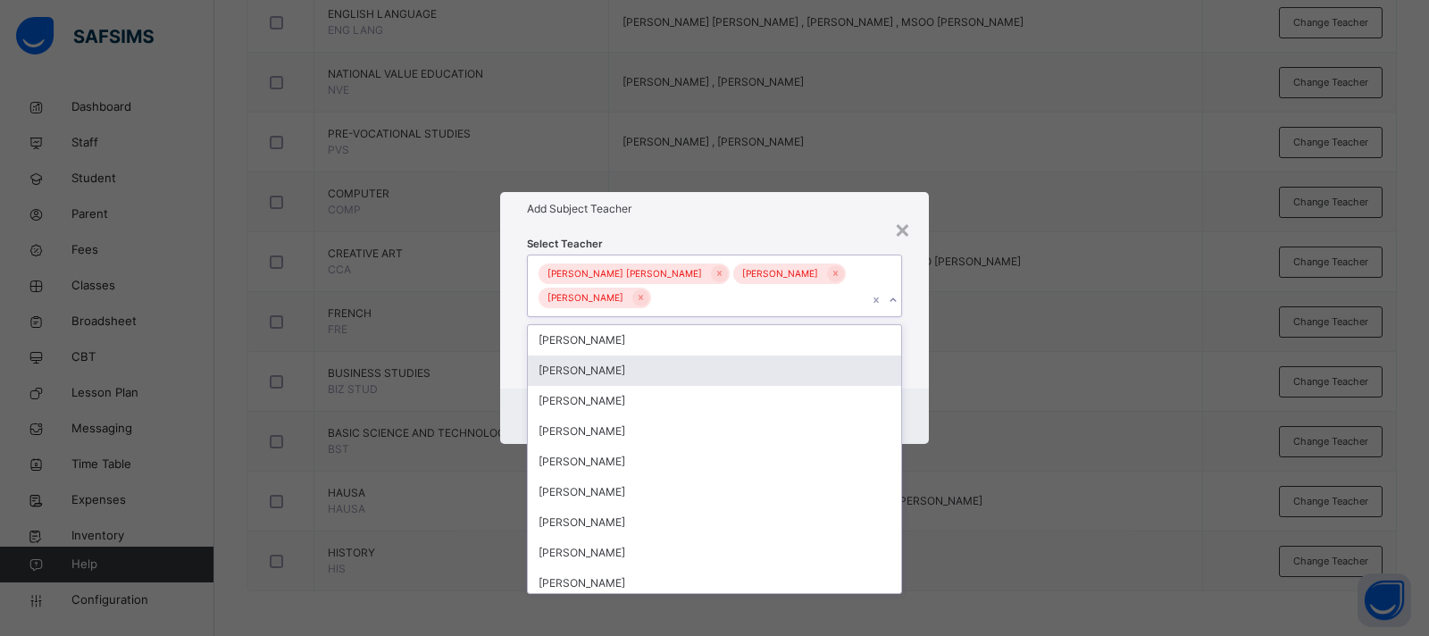
click at [914, 393] on div "Cancel Save" at bounding box center [714, 416] width 429 height 55
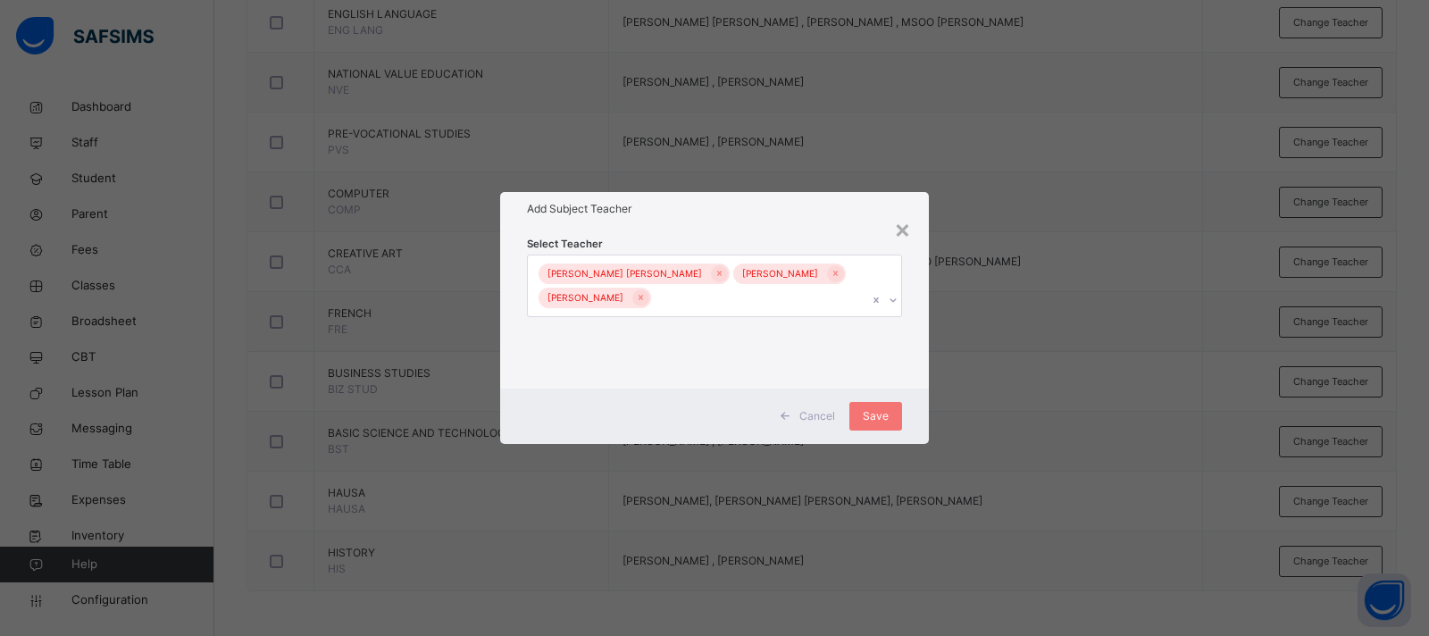
click at [847, 418] on div "Cancel" at bounding box center [810, 416] width 80 height 29
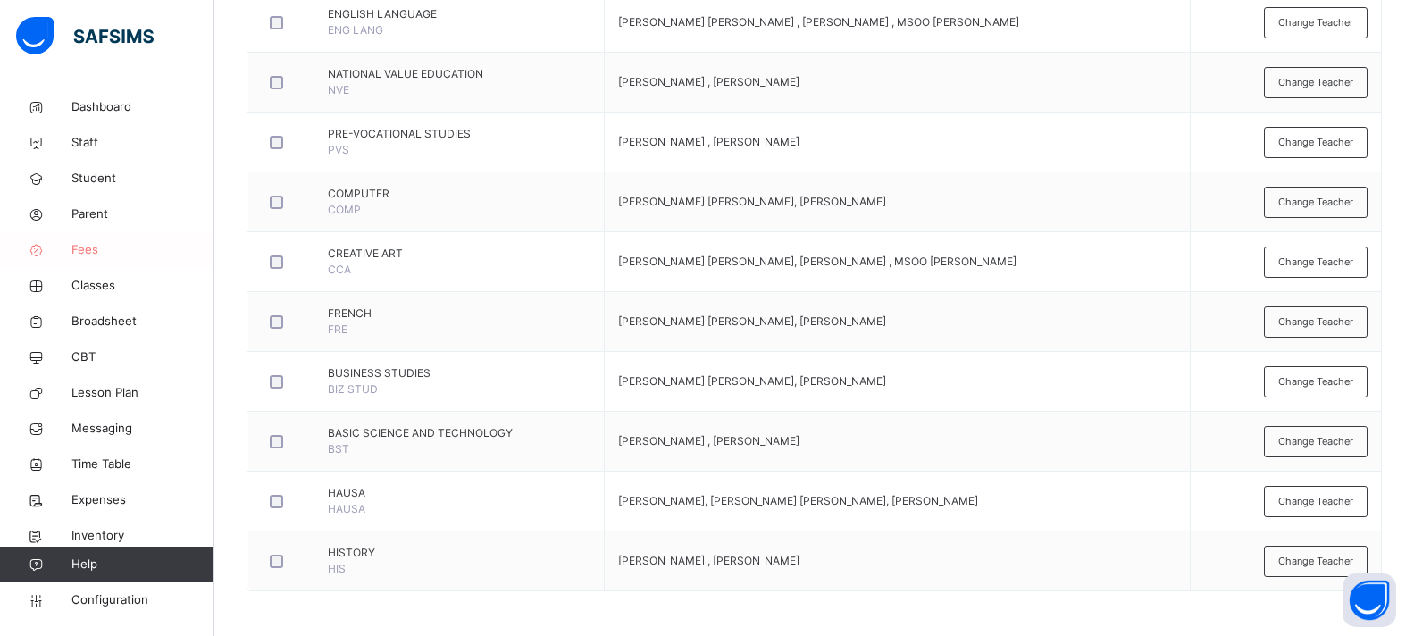
click at [97, 258] on span "Fees" at bounding box center [142, 250] width 143 height 18
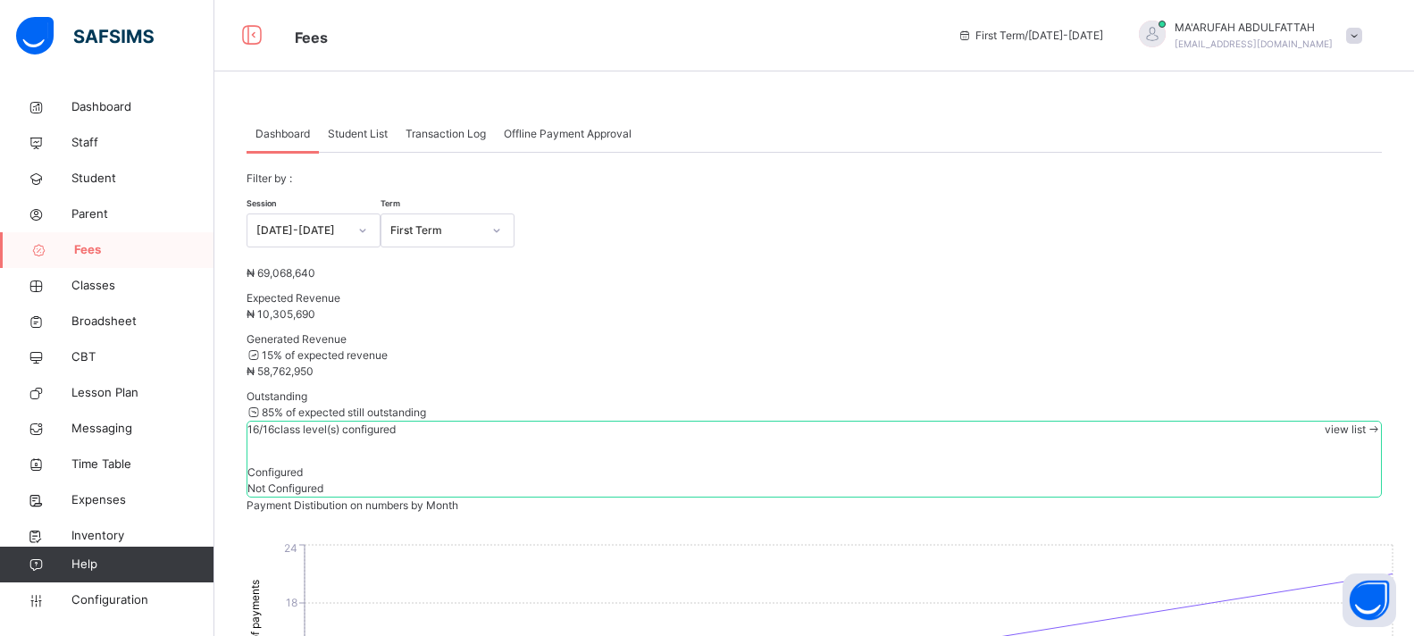
click at [295, 128] on span "Dashboard" at bounding box center [282, 134] width 54 height 16
click at [376, 132] on span "Student List" at bounding box center [358, 134] width 60 height 16
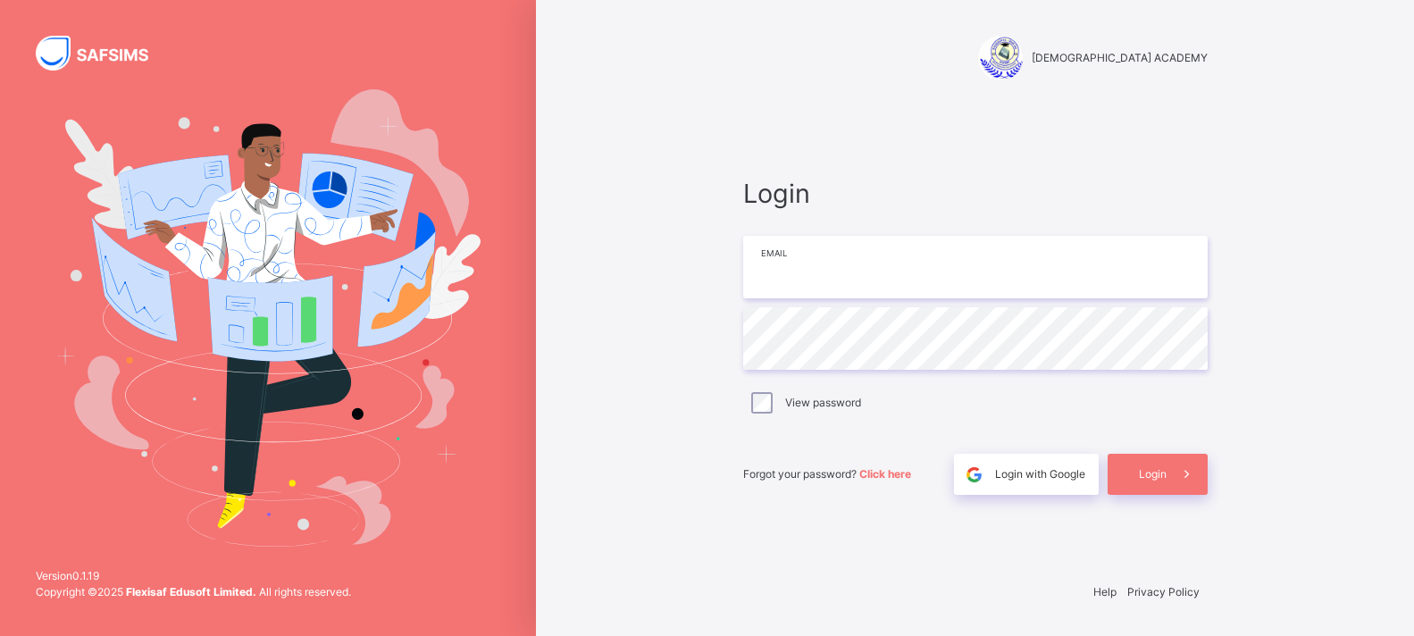
type input "**********"
